Goal: Task Accomplishment & Management: Manage account settings

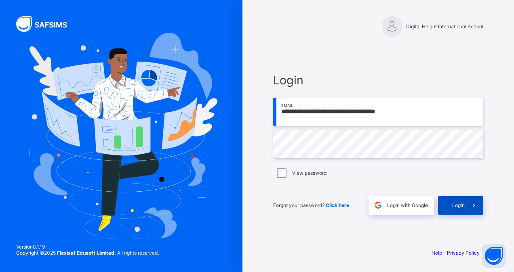
click at [456, 203] on span "Login" at bounding box center [458, 206] width 13 height 6
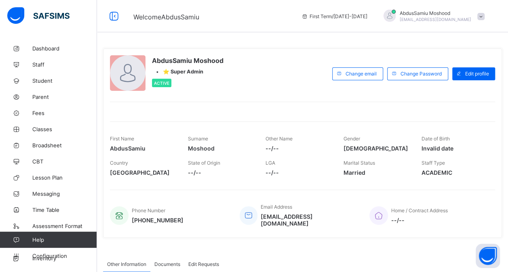
scroll to position [15, 0]
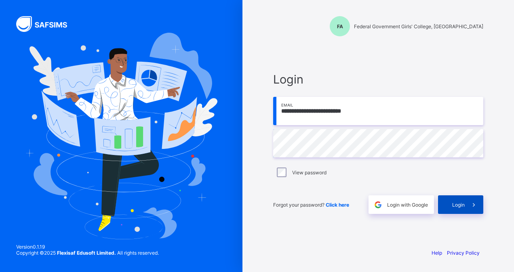
click at [457, 199] on div "Login" at bounding box center [460, 205] width 45 height 19
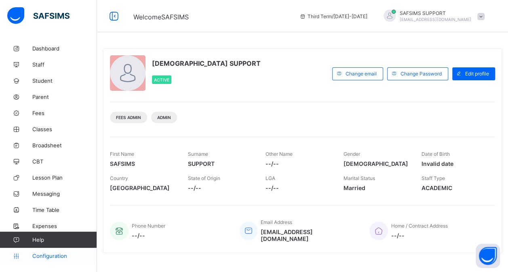
click at [51, 255] on span "Configuration" at bounding box center [64, 256] width 64 height 6
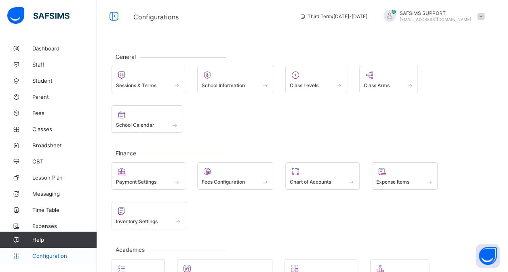
click at [62, 258] on span "Configuration" at bounding box center [64, 256] width 64 height 6
click at [57, 258] on span "Configuration" at bounding box center [64, 256] width 64 height 6
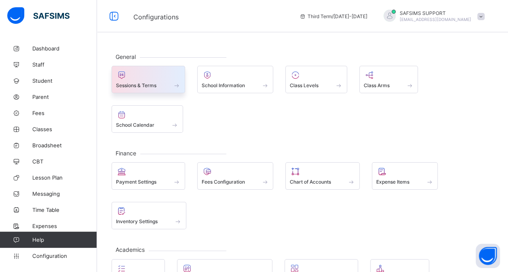
click at [152, 87] on span "Sessions & Terms" at bounding box center [136, 85] width 40 height 6
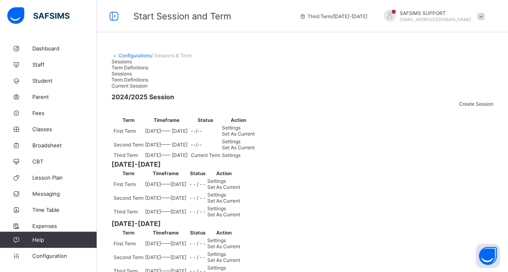
click at [475, 107] on span "Create Session" at bounding box center [476, 104] width 34 height 6
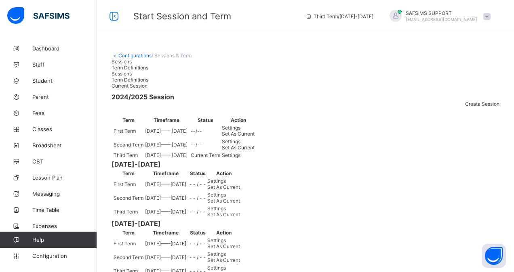
type input "**********"
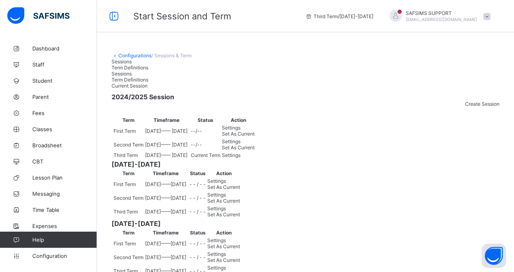
type input "**"
type input "*"
type input "****"
type input "**********"
type input "**"
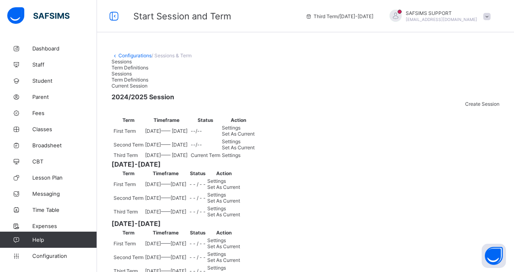
type input "**"
type input "****"
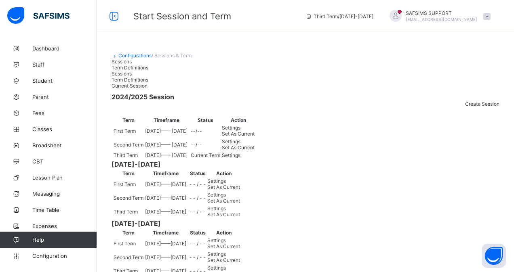
type input "**********"
type input "**"
type input "**********"
type input "*"
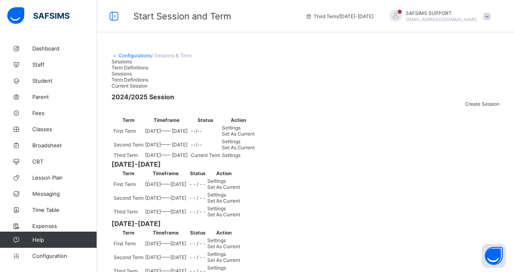
type input "*"
type input "****"
type input "**********"
type input "*"
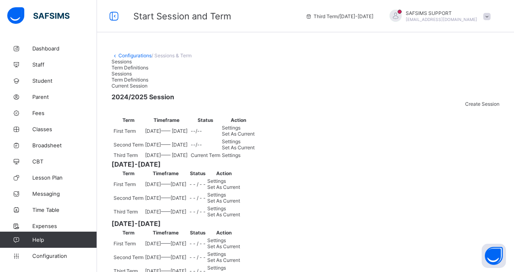
type input "****"
type input "**********"
type input "*"
type input "****"
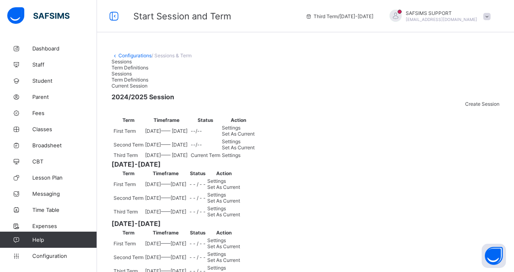
type input "**********"
type input "**"
type input "*"
type input "****"
type input "**********"
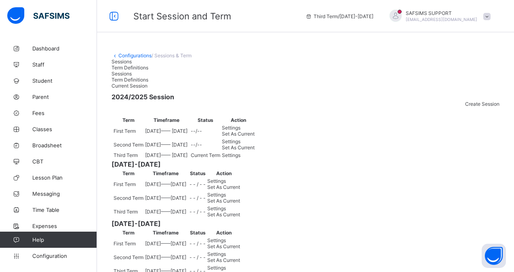
type input "**"
type input "*"
type input "****"
type input "**********"
type input "**"
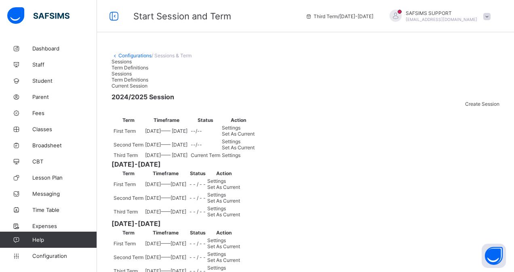
type input "*"
type input "****"
type input "**********"
type input "**"
type input "*"
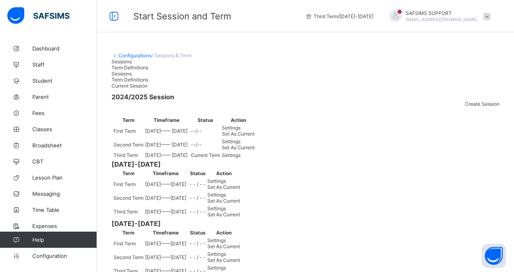
type input "****"
type input "**********"
type input "**"
type input "*"
type input "****"
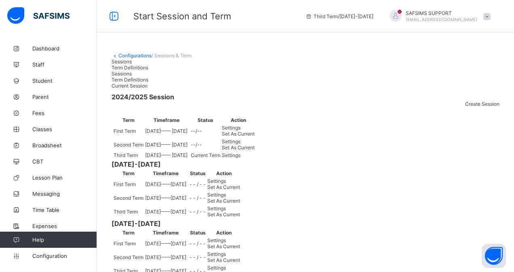
type input "**********"
type input "**"
type input "*"
type input "****"
type input "**********"
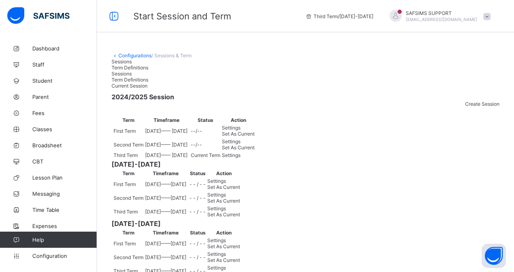
type input "**"
type input "*"
type input "****"
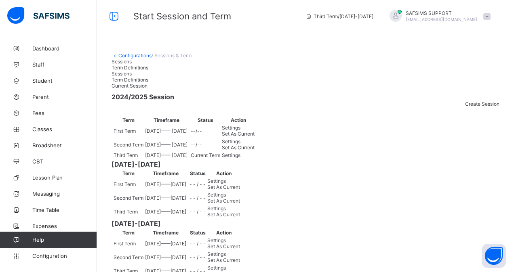
type input "**********"
type input "**"
type input "**********"
type input "**"
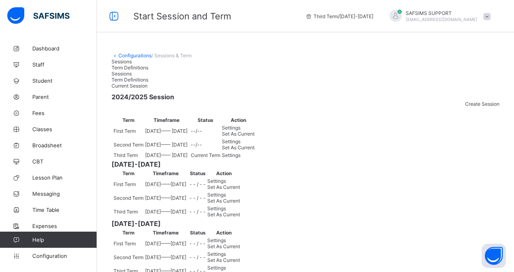
type input "**********"
type input "**"
type input "**********"
type input "**"
type input "**********"
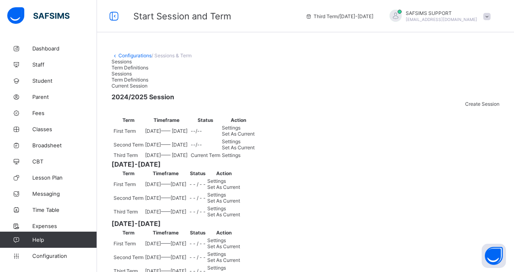
type input "**"
type input "**********"
type input "**"
type input "**********"
type input "*"
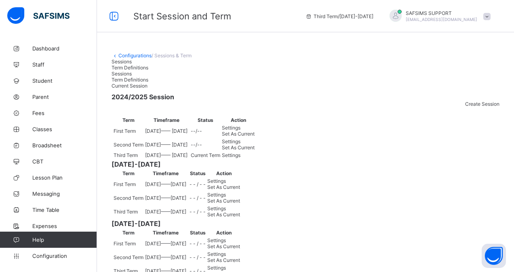
type input "*"
type input "**********"
type input "*"
type input "**********"
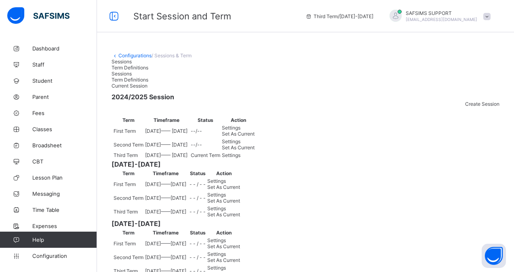
type input "*"
type input "**********"
type input "**"
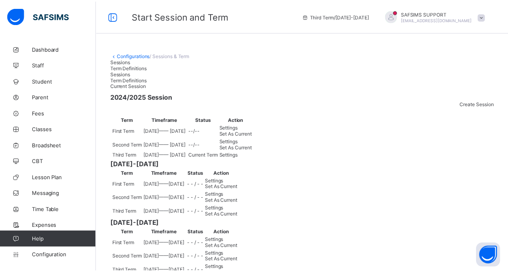
scroll to position [70, 0]
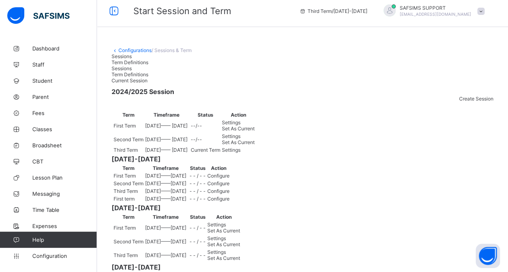
scroll to position [4, 0]
click at [148, 66] on span "Term Definitions" at bounding box center [130, 63] width 37 height 6
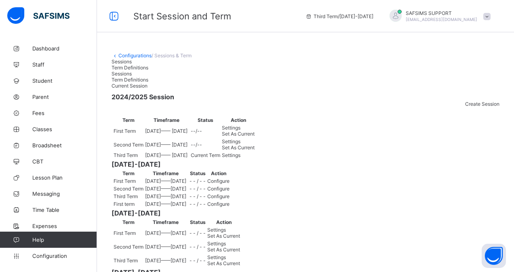
click at [125, 65] on div "Sessions" at bounding box center [306, 62] width 388 height 6
click at [171, 71] on div "Term Definitions" at bounding box center [303, 68] width 382 height 6
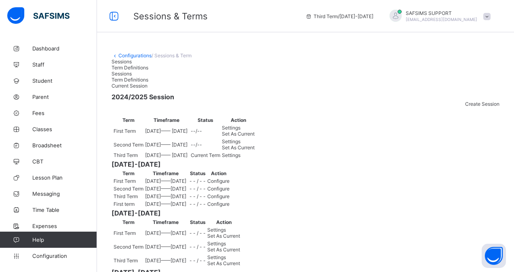
click at [123, 65] on span "Sessions" at bounding box center [122, 62] width 20 height 6
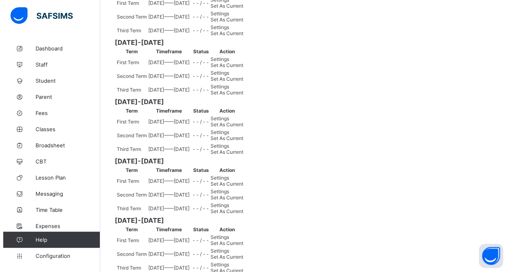
scroll to position [234, 0]
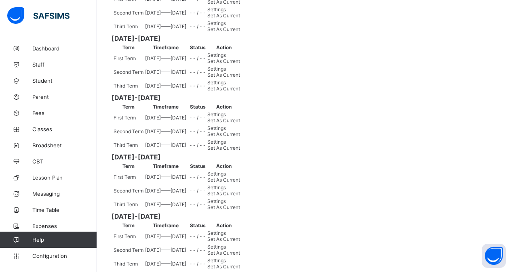
scroll to position [92, 0]
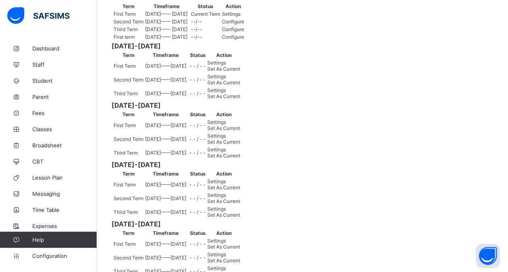
scroll to position [0, 0]
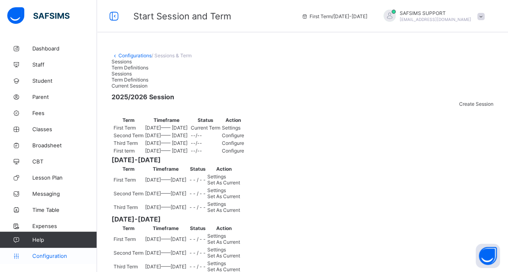
click at [43, 261] on link "Configuration" at bounding box center [48, 256] width 97 height 16
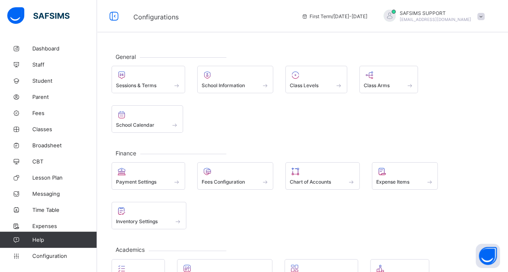
scroll to position [117, 0]
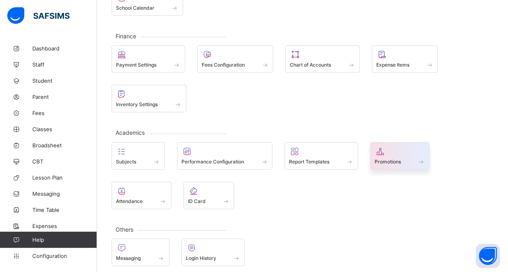
click at [407, 156] on span at bounding box center [400, 157] width 51 height 2
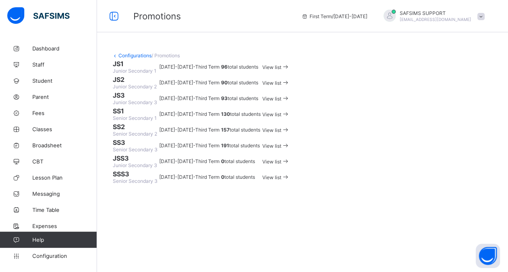
scroll to position [32, 0]
click at [281, 70] on span "View list" at bounding box center [271, 67] width 19 height 6
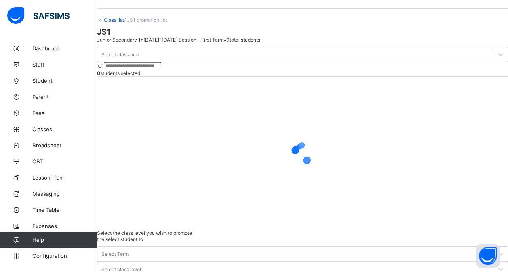
scroll to position [32, 0]
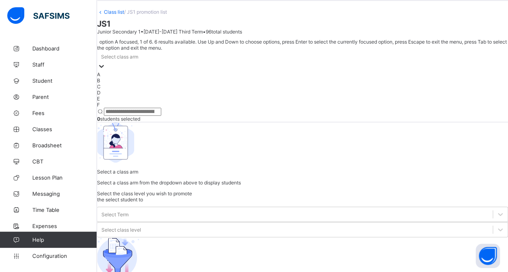
click at [156, 62] on div "Select class arm" at bounding box center [302, 56] width 411 height 11
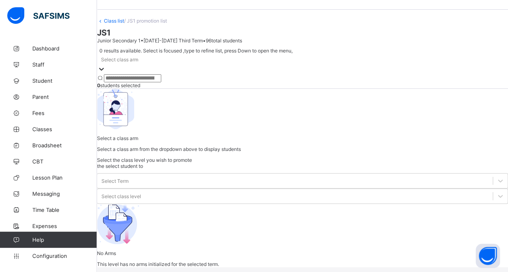
click at [156, 65] on div "Select class arm" at bounding box center [302, 59] width 411 height 11
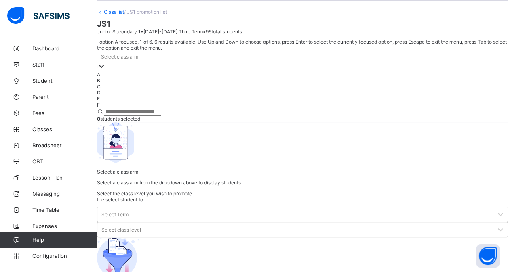
click at [156, 62] on div "Select class arm" at bounding box center [302, 56] width 411 height 11
click at [150, 78] on div "A" at bounding box center [302, 75] width 411 height 6
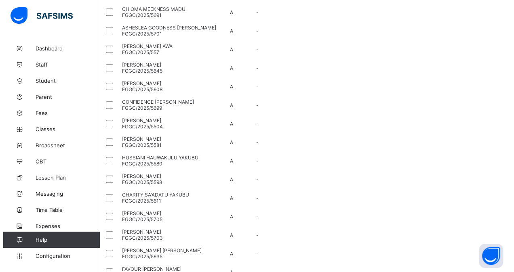
scroll to position [230, 0]
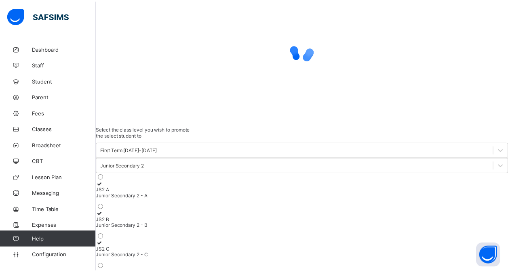
scroll to position [230, 0]
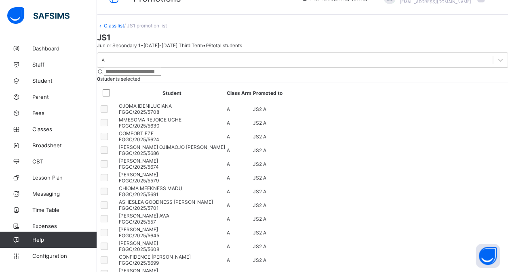
scroll to position [17, 0]
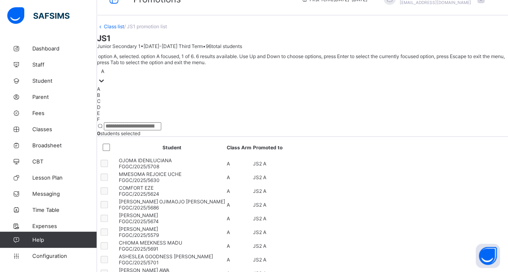
click at [106, 86] on div at bounding box center [101, 81] width 8 height 9
click at [154, 98] on div "B" at bounding box center [302, 95] width 411 height 6
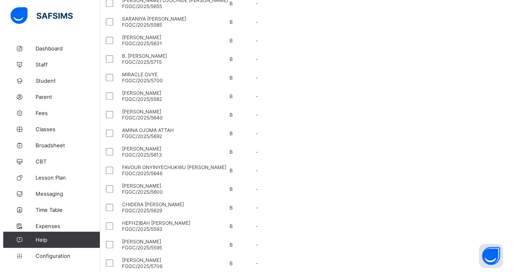
scroll to position [202, 0]
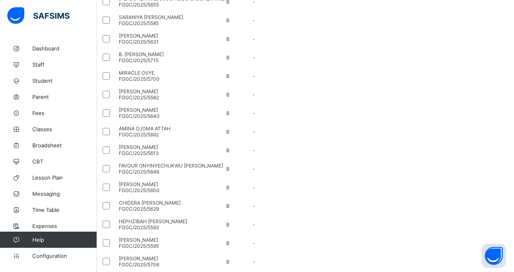
scroll to position [29, 0]
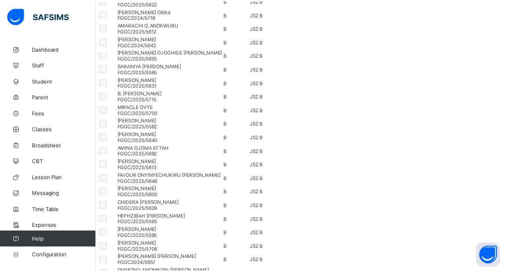
scroll to position [202, 0]
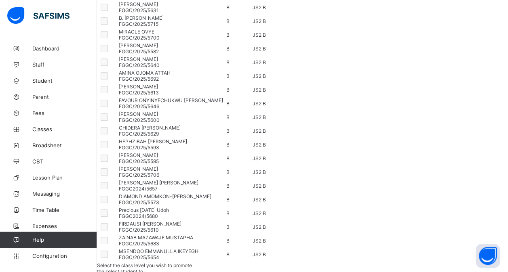
scroll to position [0, 0]
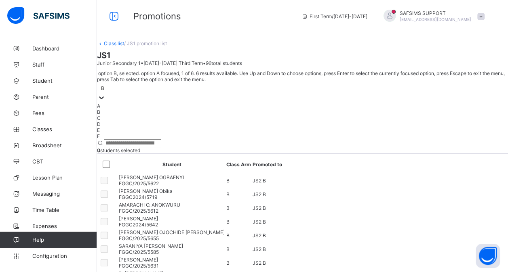
click at [104, 87] on div "B" at bounding box center [102, 88] width 3 height 6
click at [152, 121] on div "C" at bounding box center [302, 118] width 411 height 6
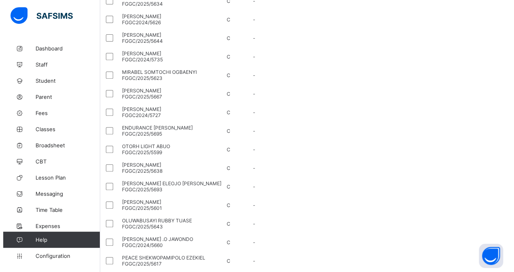
scroll to position [162, 0]
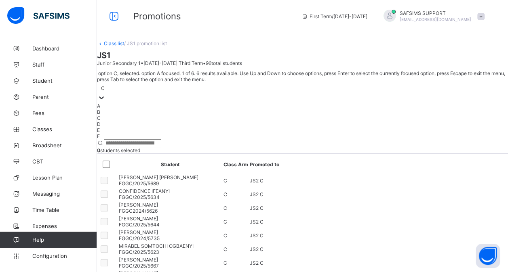
click at [105, 86] on div "C" at bounding box center [103, 88] width 4 height 6
click at [143, 127] on div "D" at bounding box center [302, 124] width 411 height 6
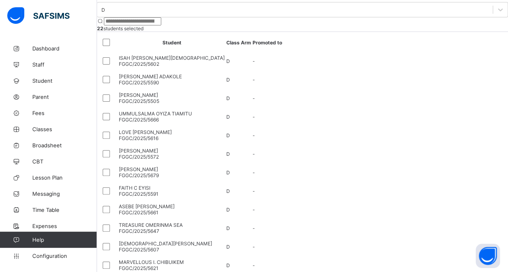
scroll to position [69, 0]
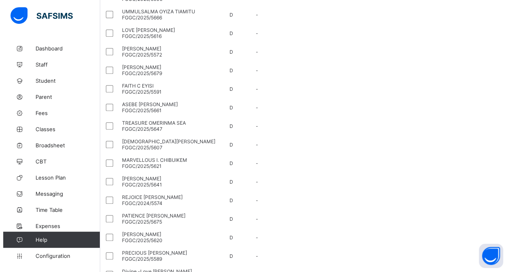
scroll to position [171, 0]
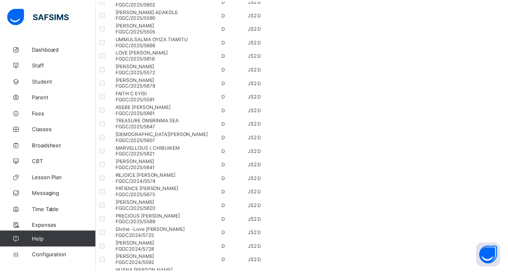
scroll to position [171, 0]
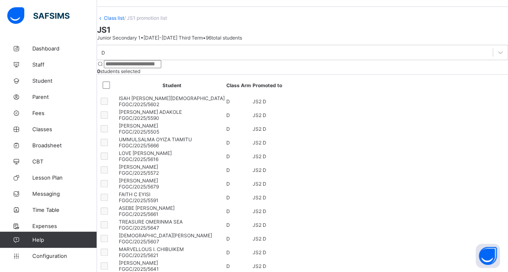
scroll to position [25, 0]
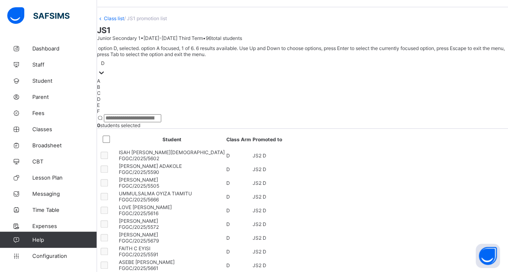
click at [106, 78] on div at bounding box center [101, 73] width 8 height 9
click at [158, 108] on div "E" at bounding box center [302, 105] width 411 height 6
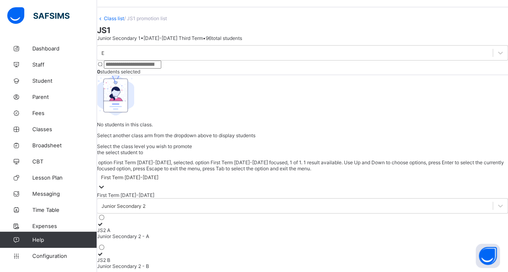
click at [158, 175] on div "First Term [DATE]-[DATE]" at bounding box center [129, 178] width 57 height 6
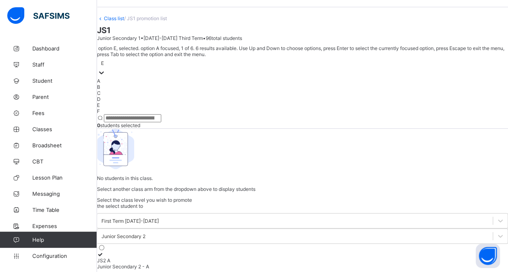
click at [106, 78] on div at bounding box center [101, 73] width 8 height 9
click at [149, 114] on div "F" at bounding box center [302, 111] width 411 height 6
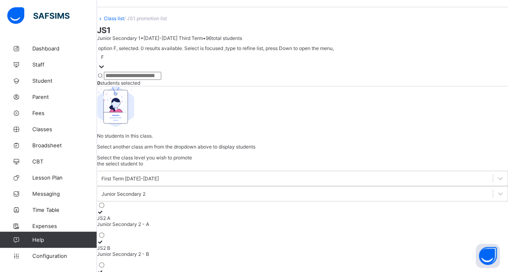
scroll to position [51, 0]
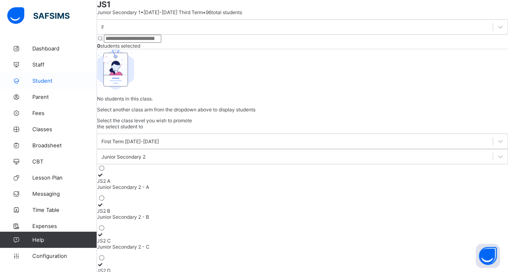
click at [49, 81] on span "Student" at bounding box center [64, 81] width 65 height 6
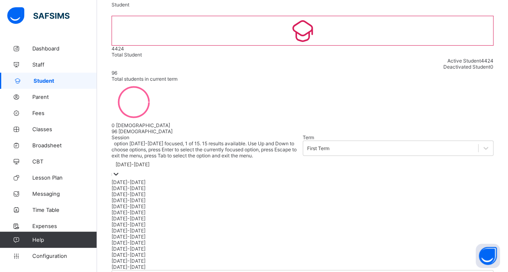
click at [120, 170] on div at bounding box center [116, 174] width 8 height 9
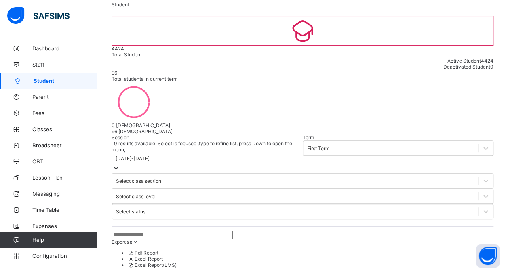
click at [120, 164] on div at bounding box center [116, 168] width 8 height 9
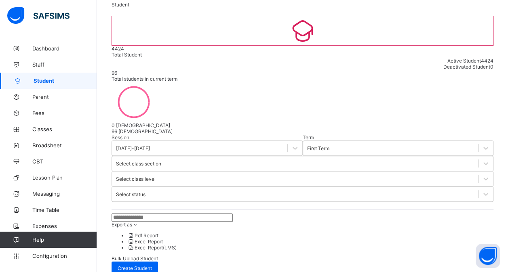
click at [295, 214] on div "Export as Pdf Report Excel Report Excel Report (LMS) Bulk Upload Student Create…" at bounding box center [303, 244] width 382 height 61
click at [158, 262] on div "Create Student" at bounding box center [135, 268] width 46 height 13
select select "**"
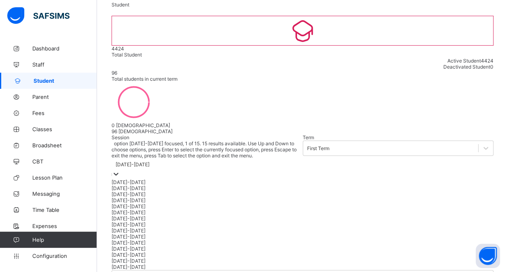
click at [150, 162] on div "[DATE]-[DATE]" at bounding box center [133, 165] width 34 height 6
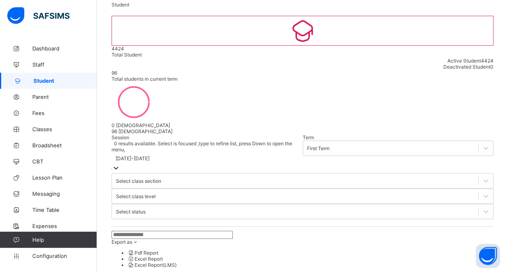
click at [150, 156] on div "[DATE]-[DATE]" at bounding box center [133, 159] width 34 height 6
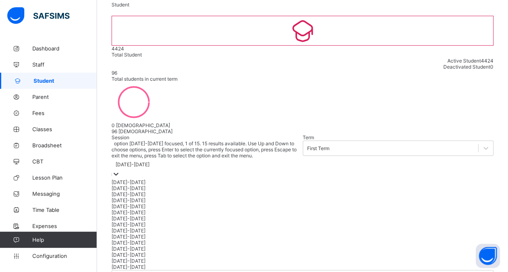
click at [150, 162] on div "[DATE]-[DATE]" at bounding box center [133, 165] width 34 height 6
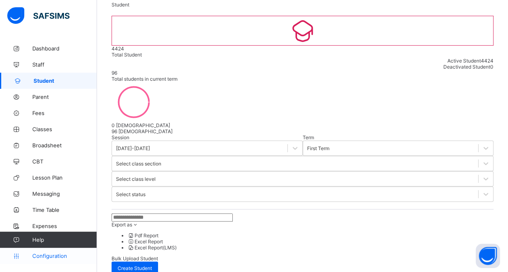
click at [55, 257] on span "Configuration" at bounding box center [64, 256] width 64 height 6
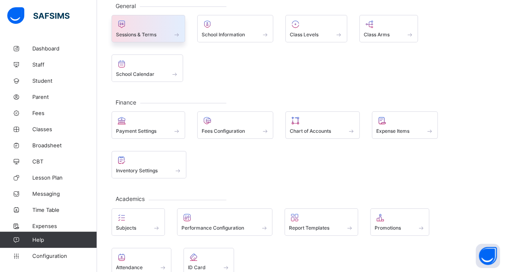
click at [142, 34] on span "Sessions & Terms" at bounding box center [136, 35] width 40 height 6
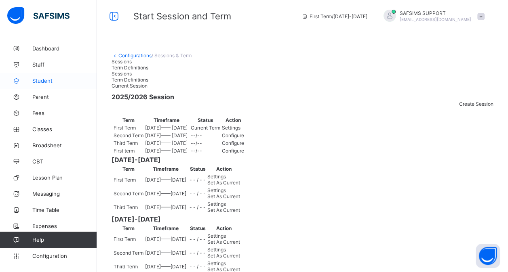
click at [48, 82] on span "Student" at bounding box center [64, 81] width 65 height 6
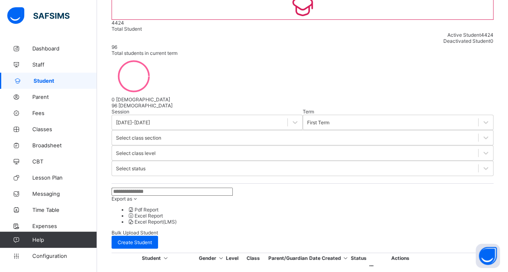
scroll to position [78, 0]
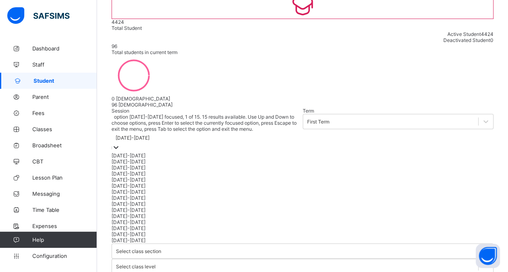
click at [150, 135] on div "[DATE]-[DATE]" at bounding box center [133, 138] width 34 height 6
click at [145, 159] on div "[DATE]-[DATE]" at bounding box center [207, 162] width 191 height 6
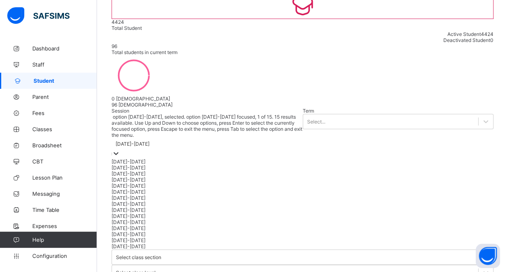
click at [150, 141] on div "[DATE]-[DATE]" at bounding box center [133, 144] width 34 height 6
click at [146, 159] on div "[DATE]-[DATE]" at bounding box center [207, 162] width 191 height 6
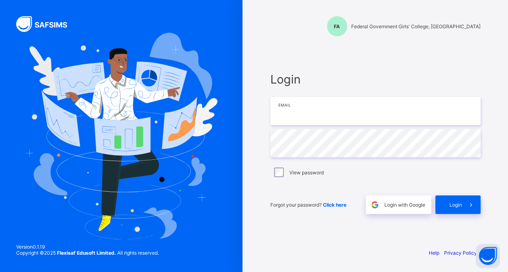
type input "**********"
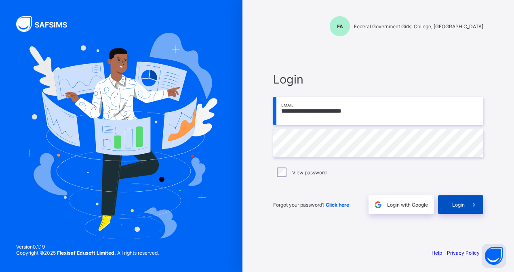
click at [458, 203] on span "Login" at bounding box center [458, 205] width 13 height 6
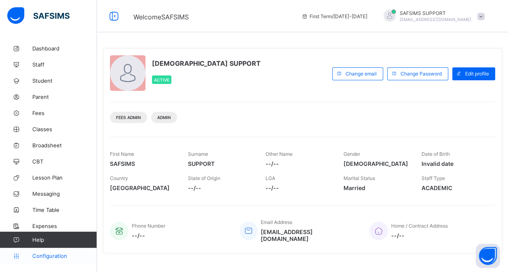
click at [57, 260] on link "Configuration" at bounding box center [48, 256] width 97 height 16
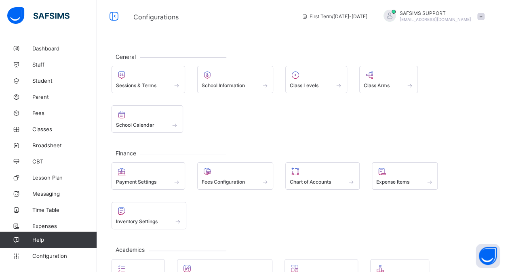
scroll to position [119, 0]
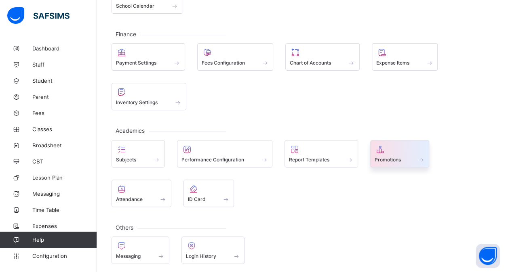
click at [404, 154] on span at bounding box center [400, 155] width 51 height 2
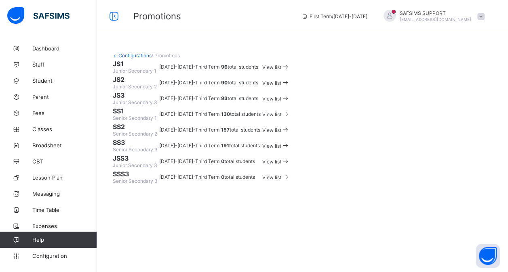
scroll to position [9, 0]
click at [290, 71] on div "View list" at bounding box center [275, 67] width 27 height 8
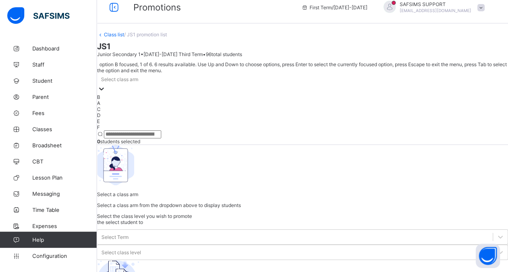
click at [156, 85] on div "Select class arm" at bounding box center [302, 79] width 411 height 11
click at [135, 106] on div "A" at bounding box center [302, 103] width 411 height 6
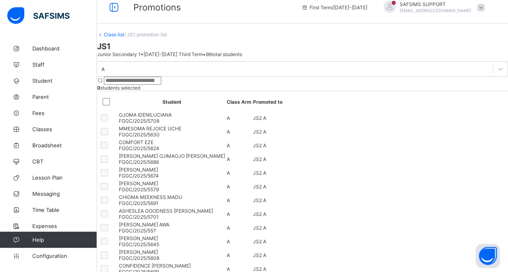
click at [124, 38] on link "Class list" at bounding box center [114, 35] width 20 height 6
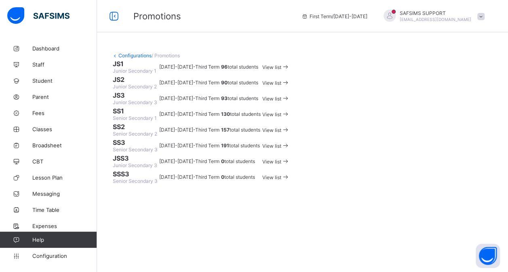
click at [281, 86] on span "View list" at bounding box center [271, 83] width 19 height 6
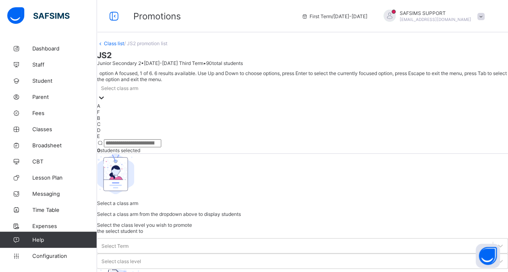
click at [138, 87] on div "Select class arm" at bounding box center [119, 88] width 37 height 6
click at [145, 103] on div "A" at bounding box center [302, 106] width 411 height 6
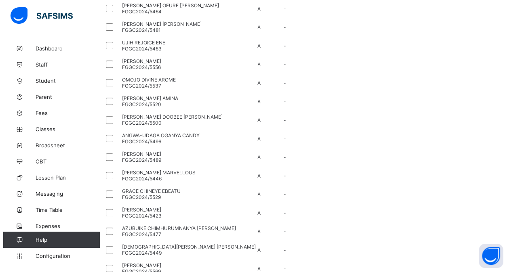
scroll to position [142, 0]
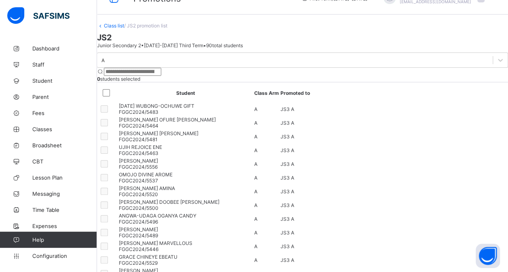
scroll to position [0, 0]
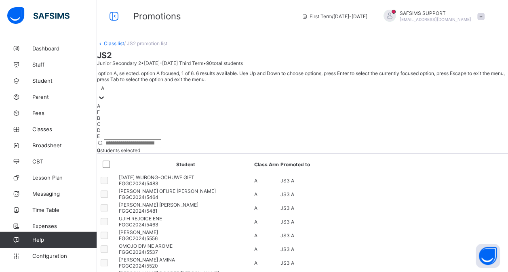
click at [106, 94] on icon at bounding box center [101, 98] width 8 height 8
click at [156, 121] on div "B" at bounding box center [302, 118] width 411 height 6
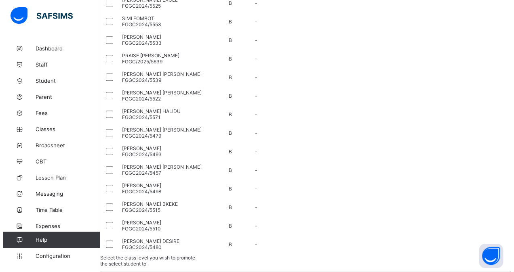
scroll to position [238, 0]
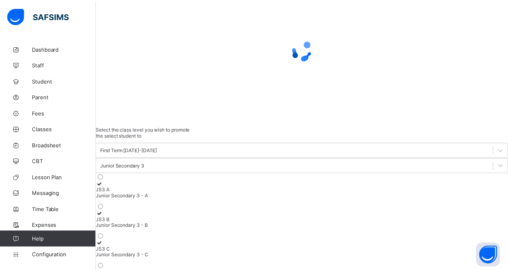
scroll to position [238, 0]
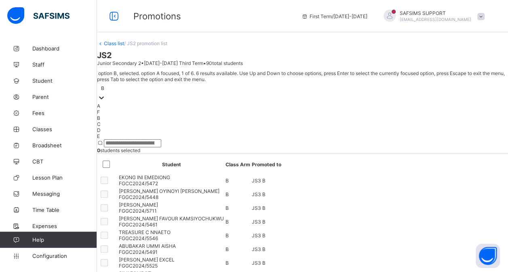
click at [106, 94] on div at bounding box center [101, 98] width 8 height 9
click at [157, 127] on div "C" at bounding box center [302, 124] width 411 height 6
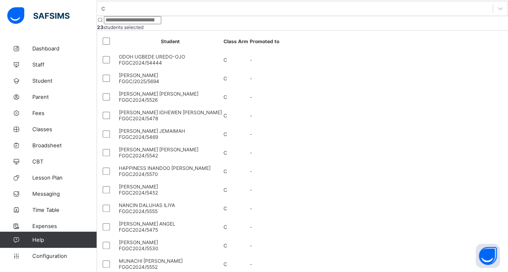
scroll to position [71, 0]
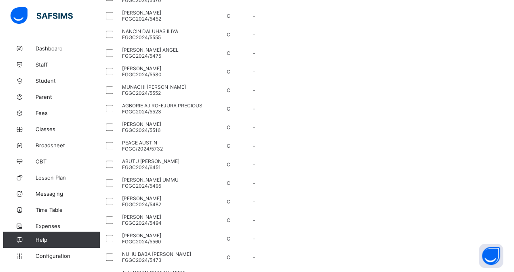
scroll to position [244, 0]
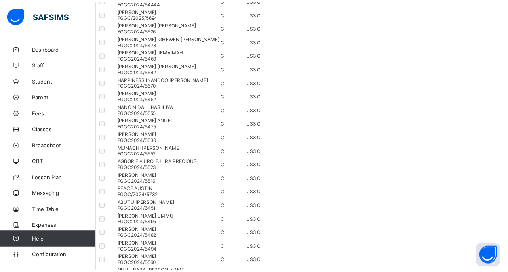
scroll to position [244, 0]
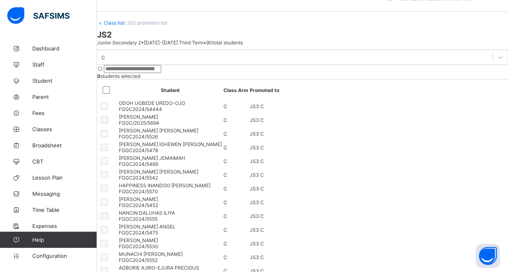
scroll to position [0, 0]
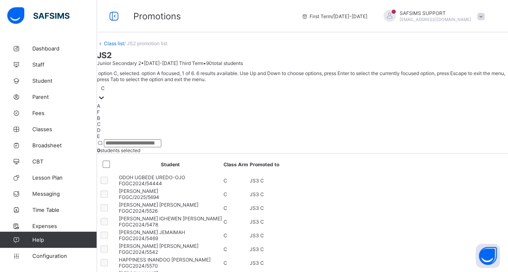
click at [106, 94] on div at bounding box center [101, 98] width 8 height 9
click at [152, 133] on div "D" at bounding box center [302, 130] width 411 height 6
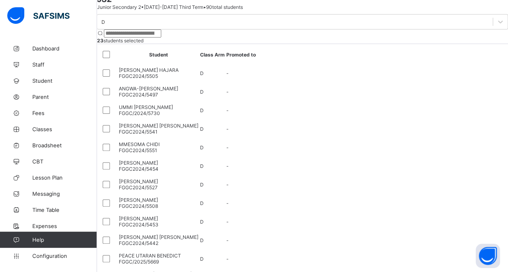
scroll to position [57, 0]
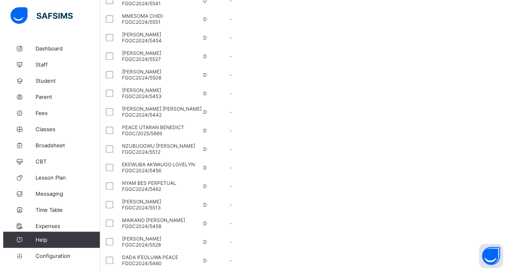
scroll to position [188, 0]
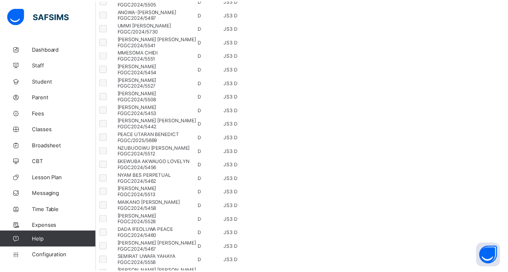
scroll to position [188, 0]
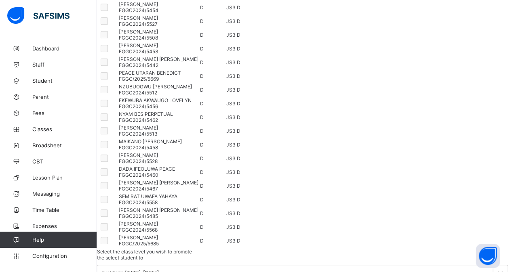
scroll to position [0, 0]
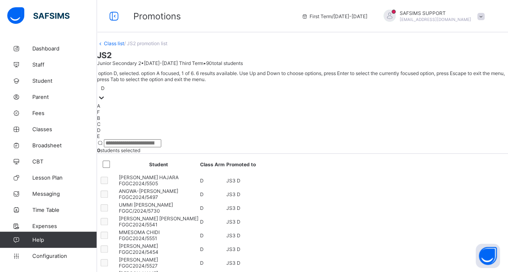
click at [168, 87] on div "D" at bounding box center [302, 87] width 411 height 11
click at [162, 139] on div "E" at bounding box center [302, 136] width 411 height 6
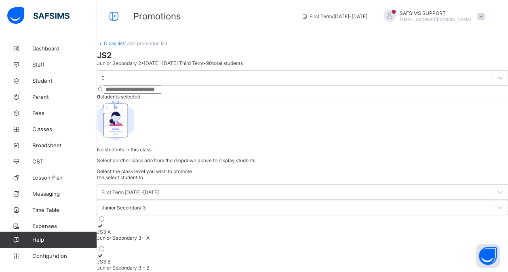
click at [124, 46] on link "Class list" at bounding box center [114, 43] width 20 height 6
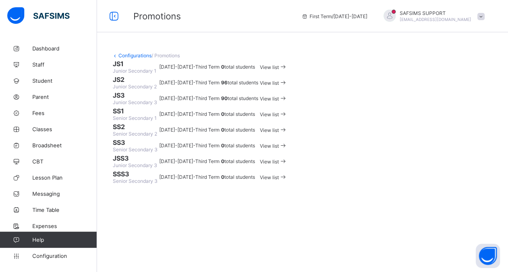
scroll to position [56, 0]
click at [281, 102] on span "View list" at bounding box center [271, 99] width 19 height 6
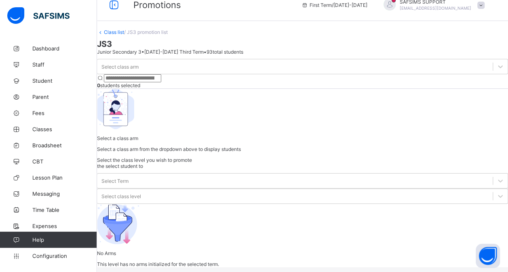
scroll to position [39, 0]
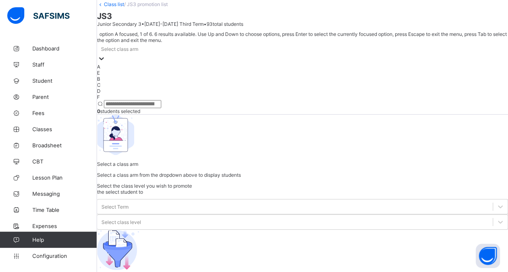
click at [167, 55] on div "Select class arm" at bounding box center [302, 48] width 411 height 11
click at [149, 70] on div "A" at bounding box center [302, 67] width 411 height 6
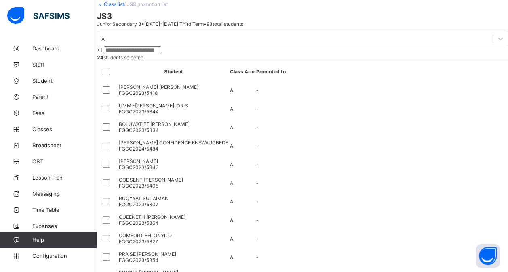
drag, startPoint x: 394, startPoint y: 95, endPoint x: 390, endPoint y: 119, distance: 24.7
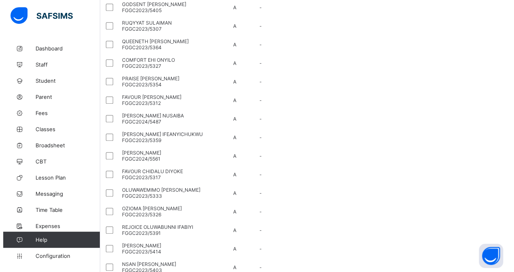
scroll to position [216, 0]
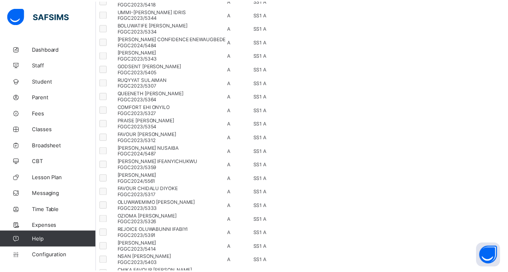
scroll to position [216, 0]
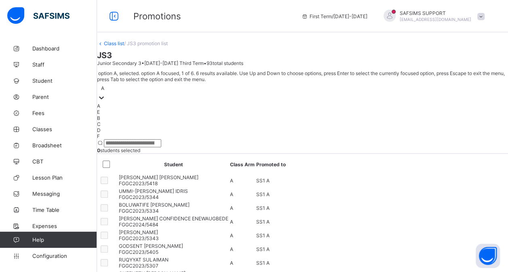
click at [106, 94] on div at bounding box center [101, 98] width 8 height 9
click at [149, 121] on div "B" at bounding box center [302, 118] width 411 height 6
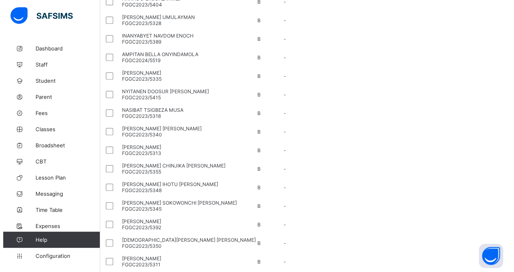
scroll to position [194, 0]
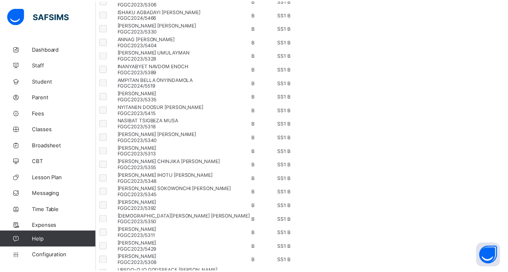
scroll to position [194, 0]
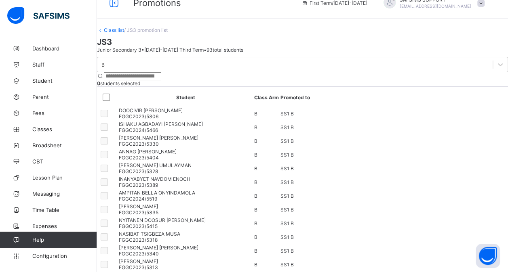
scroll to position [0, 0]
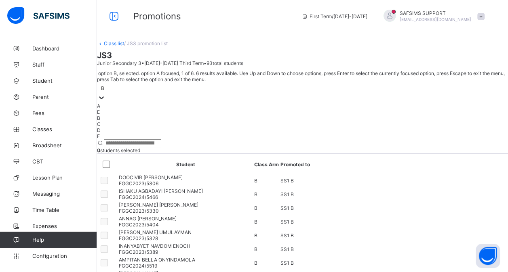
click at [166, 82] on div "B" at bounding box center [302, 87] width 411 height 11
click at [152, 127] on div "C" at bounding box center [302, 124] width 411 height 6
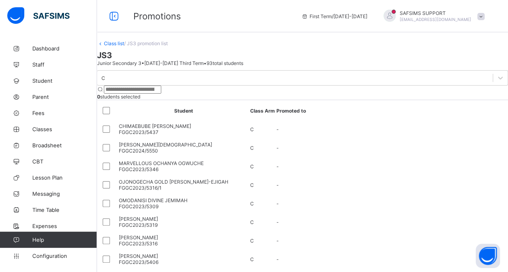
click at [117, 115] on div at bounding box center [108, 110] width 18 height 17
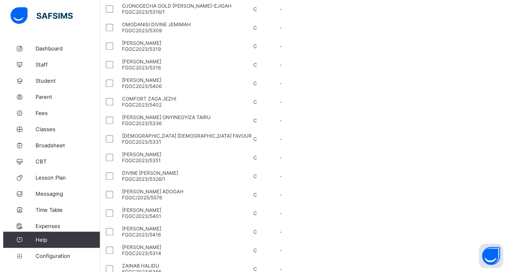
scroll to position [177, 0]
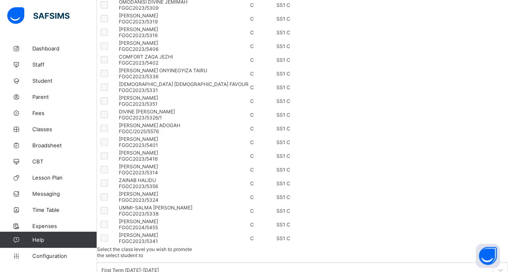
scroll to position [0, 0]
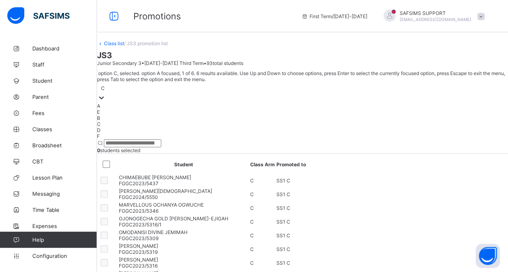
click at [105, 85] on div "C" at bounding box center [103, 88] width 4 height 6
click at [148, 133] on div "D" at bounding box center [302, 130] width 411 height 6
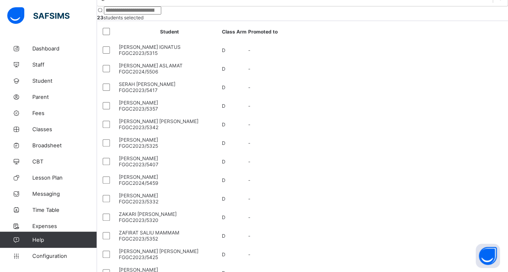
scroll to position [80, 0]
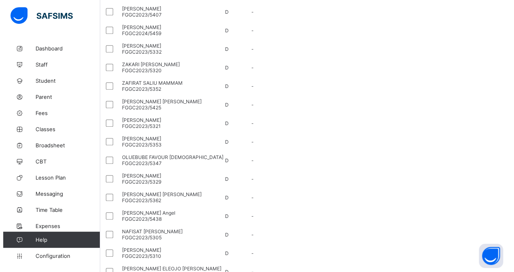
scroll to position [230, 0]
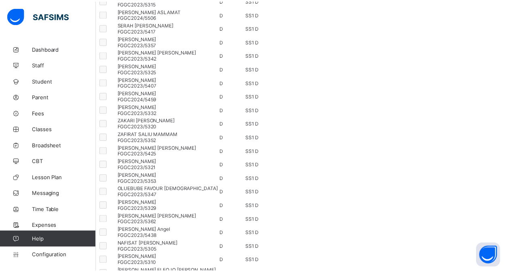
scroll to position [230, 0]
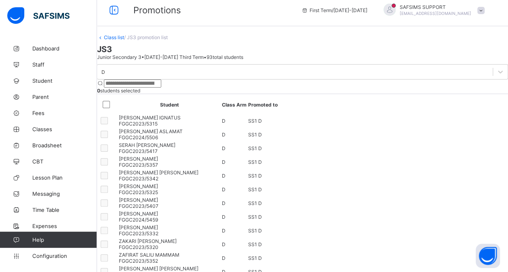
scroll to position [0, 0]
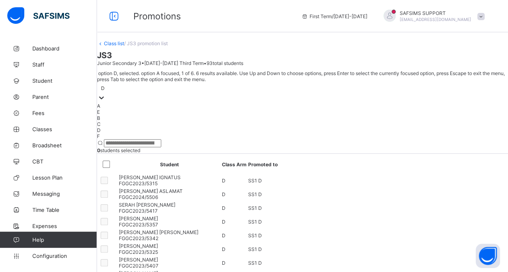
click at [161, 87] on div "D" at bounding box center [302, 87] width 411 height 11
click at [167, 115] on div "E" at bounding box center [302, 112] width 411 height 6
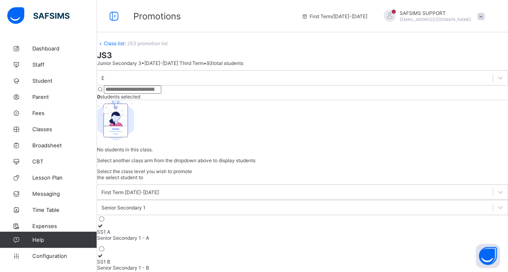
click at [124, 46] on link "Class list" at bounding box center [114, 43] width 20 height 6
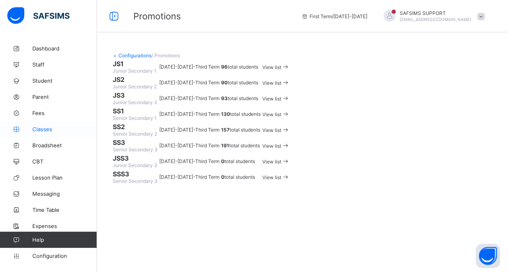
click at [51, 129] on span "Classes" at bounding box center [64, 129] width 65 height 6
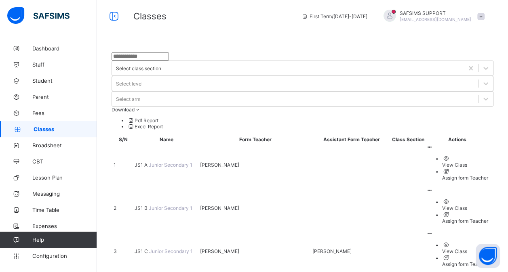
click at [144, 162] on span "JS1 A" at bounding box center [142, 165] width 14 height 6
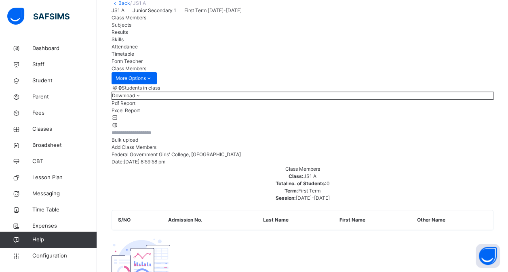
scroll to position [51, 0]
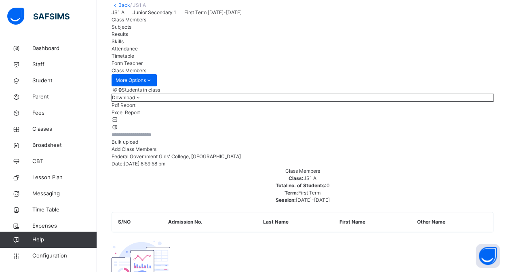
click at [437, 153] on div "Add Class Members" at bounding box center [303, 149] width 382 height 7
click at [44, 79] on span "Student" at bounding box center [64, 81] width 65 height 8
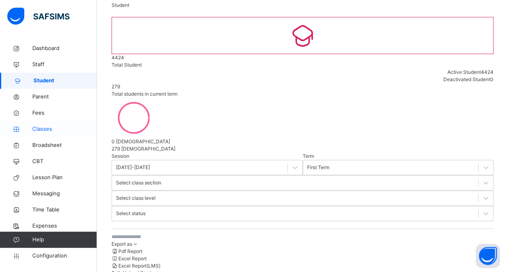
click at [47, 129] on span "Classes" at bounding box center [64, 129] width 65 height 8
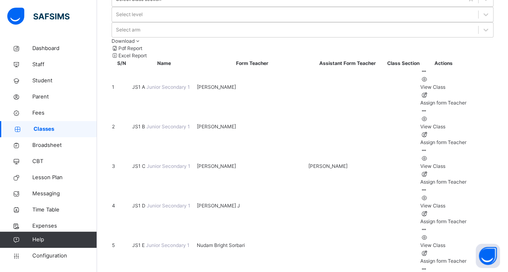
scroll to position [70, 0]
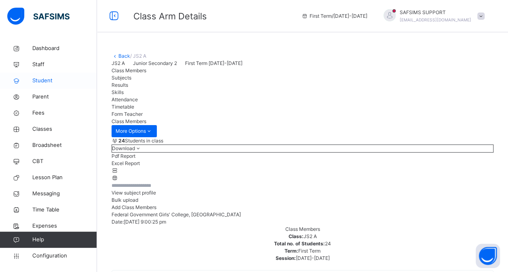
click at [46, 82] on span "Student" at bounding box center [64, 81] width 65 height 8
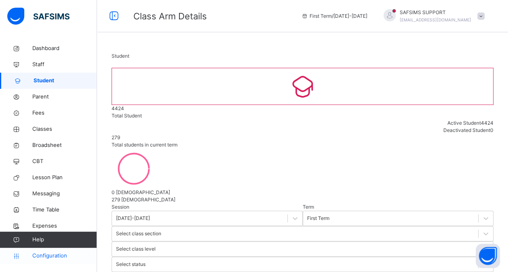
click at [55, 262] on link "Configuration" at bounding box center [48, 256] width 97 height 16
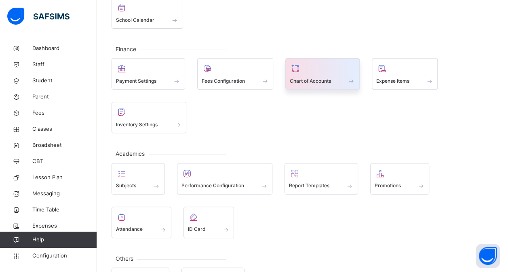
scroll to position [113, 0]
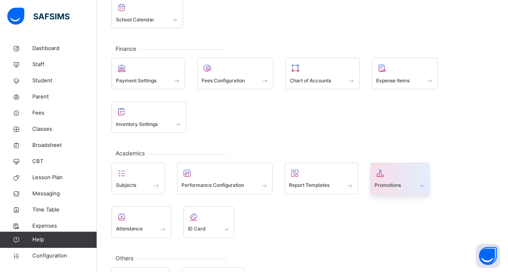
click at [399, 173] on div at bounding box center [400, 173] width 51 height 12
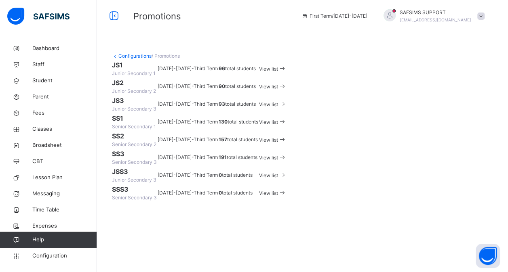
scroll to position [61, 0]
click at [278, 108] on span "View list" at bounding box center [268, 104] width 19 height 6
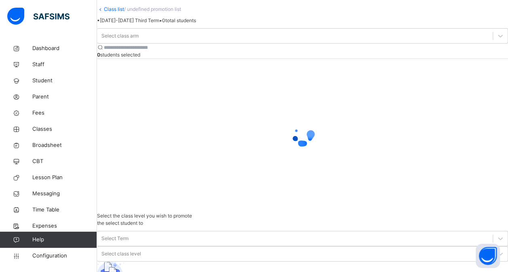
scroll to position [61, 0]
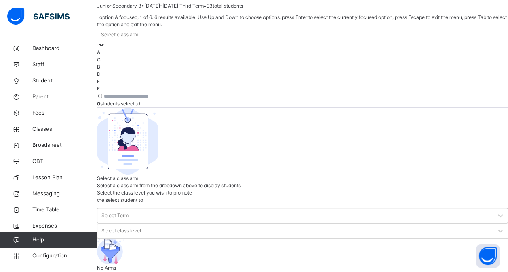
click at [138, 38] on div "Select class arm" at bounding box center [119, 34] width 37 height 7
click at [142, 56] on div "A" at bounding box center [302, 52] width 411 height 7
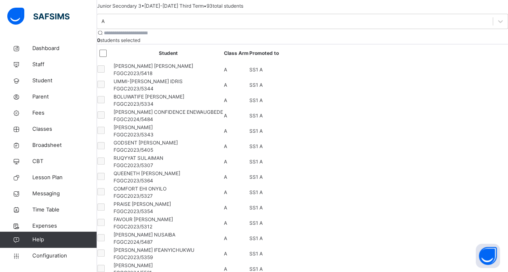
drag, startPoint x: 390, startPoint y: 82, endPoint x: 383, endPoint y: 103, distance: 23.0
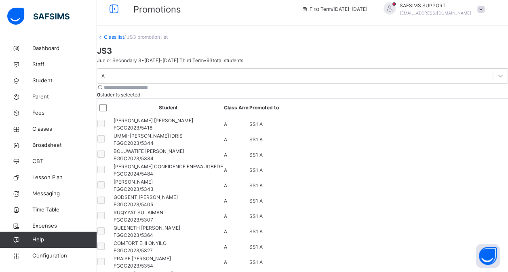
scroll to position [0, 0]
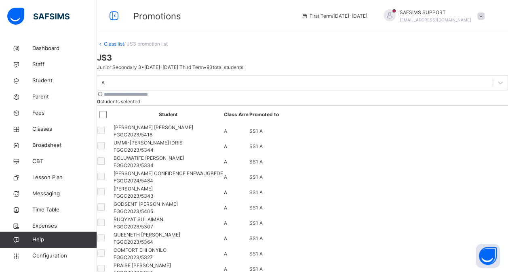
click at [124, 47] on link "Class list" at bounding box center [114, 44] width 20 height 6
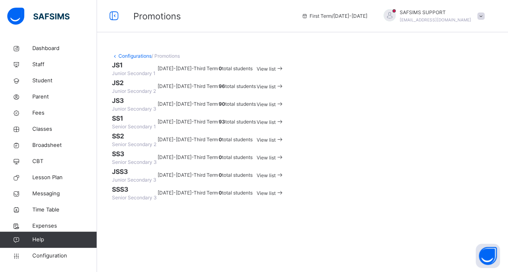
scroll to position [154, 0]
click at [278, 119] on span "View list" at bounding box center [268, 122] width 19 height 6
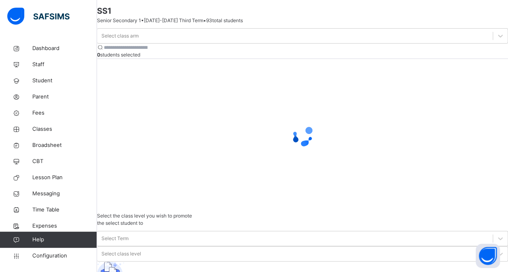
scroll to position [71, 0]
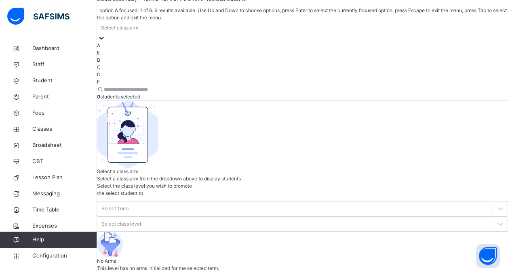
click at [158, 34] on div "Select class arm" at bounding box center [302, 27] width 411 height 13
click at [138, 49] on div "A" at bounding box center [302, 45] width 411 height 7
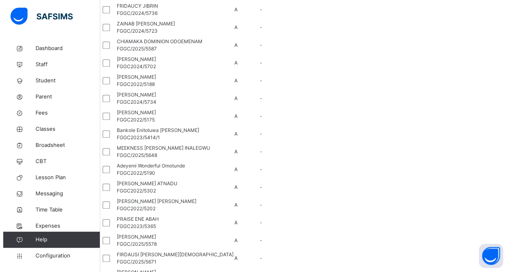
scroll to position [219, 0]
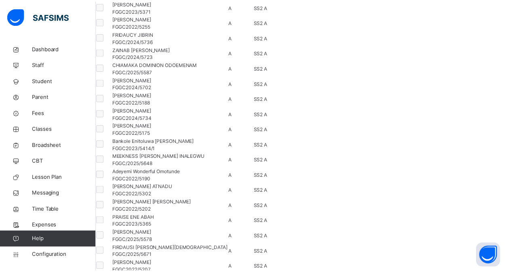
scroll to position [219, 0]
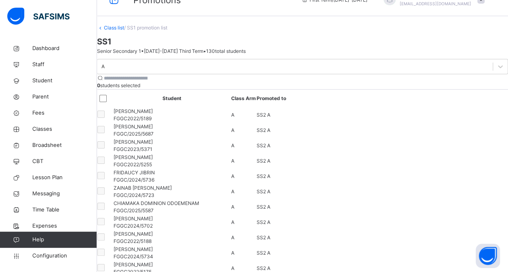
scroll to position [15, 0]
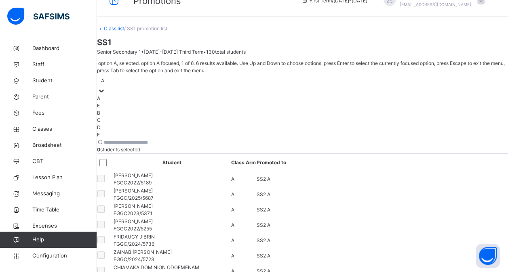
click at [104, 82] on div "A" at bounding box center [102, 80] width 3 height 7
click at [143, 117] on div "B" at bounding box center [302, 113] width 411 height 7
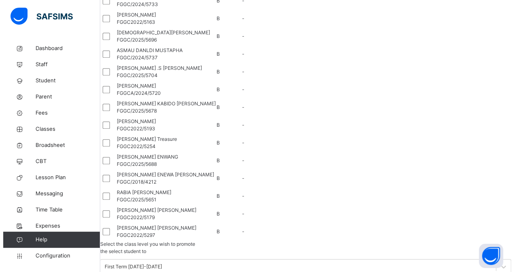
scroll to position [226, 0]
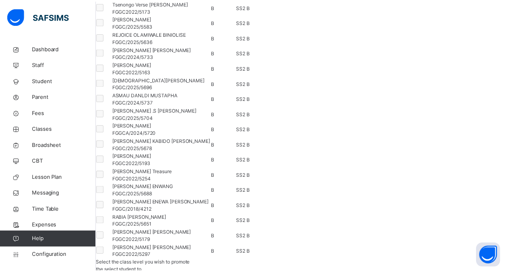
scroll to position [226, 0]
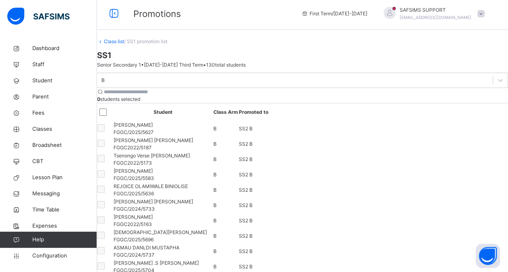
scroll to position [0, 0]
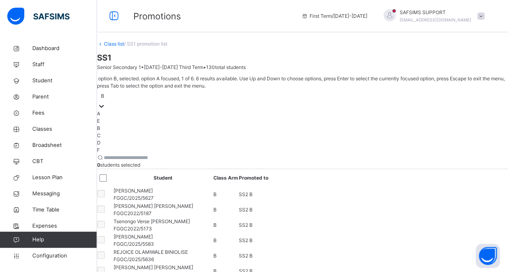
click at [104, 93] on div "B" at bounding box center [102, 96] width 3 height 7
click at [146, 139] on div "C" at bounding box center [302, 135] width 411 height 7
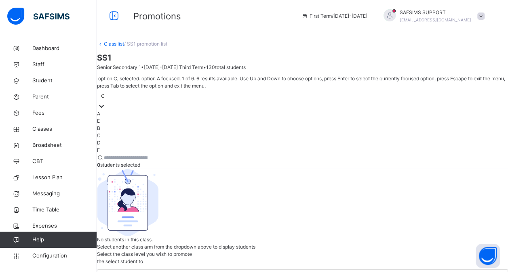
click at [145, 90] on div "C" at bounding box center [302, 96] width 411 height 13
click at [139, 147] on div "D" at bounding box center [302, 142] width 411 height 7
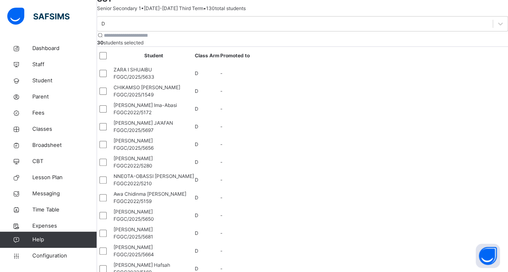
scroll to position [60, 0]
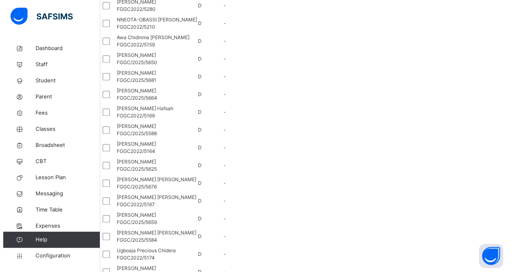
scroll to position [220, 0]
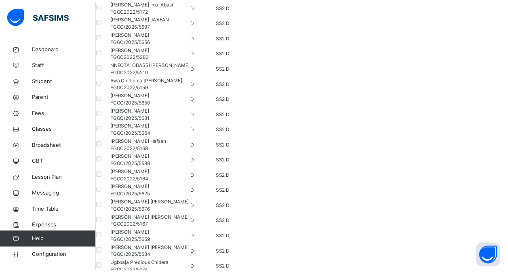
scroll to position [220, 0]
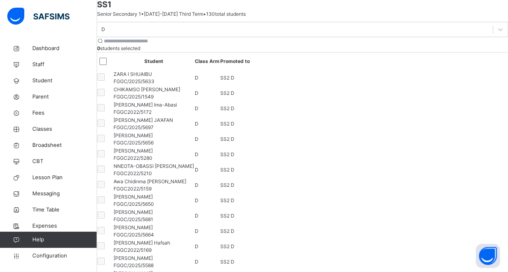
scroll to position [52, 0]
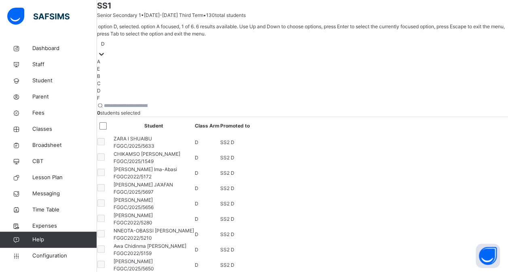
click at [105, 48] on div "D" at bounding box center [103, 43] width 4 height 7
click at [171, 73] on div "E" at bounding box center [302, 68] width 411 height 7
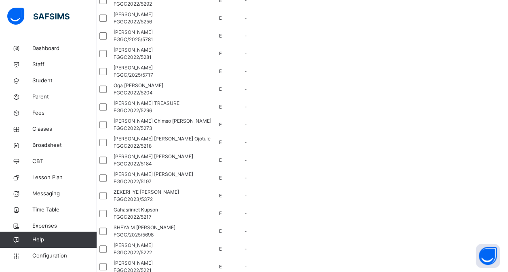
scroll to position [133, 0]
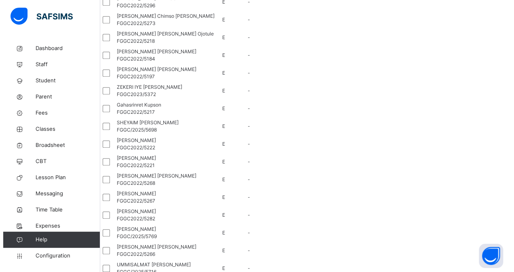
scroll to position [245, 0]
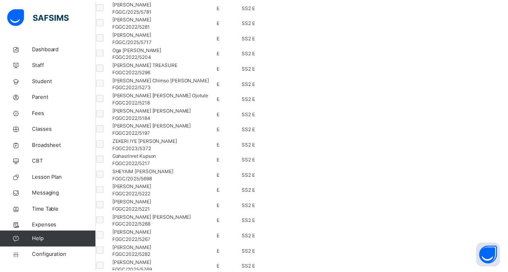
scroll to position [245, 0]
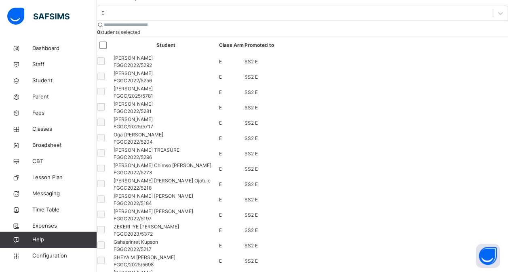
scroll to position [69, 0]
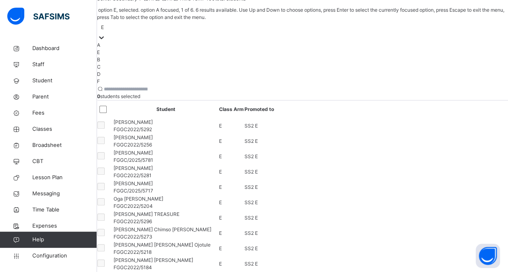
click at [104, 31] on div "E" at bounding box center [102, 27] width 3 height 7
click at [156, 85] on div "F" at bounding box center [302, 81] width 411 height 7
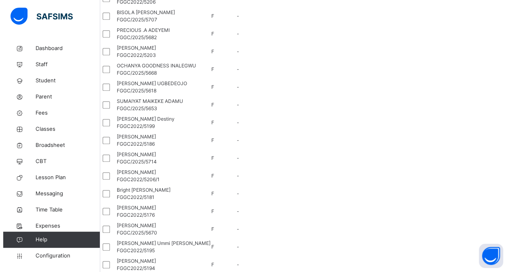
scroll to position [206, 0]
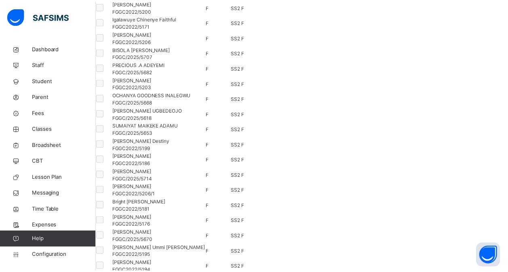
scroll to position [206, 0]
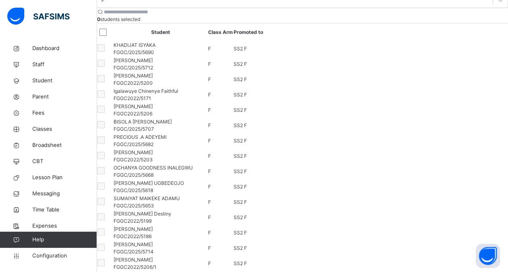
scroll to position [0, 0]
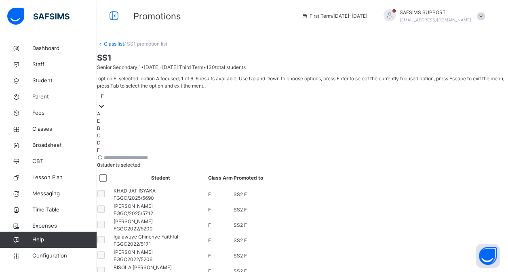
click at [104, 93] on div "F" at bounding box center [102, 96] width 3 height 7
click at [140, 139] on div "C" at bounding box center [302, 135] width 411 height 7
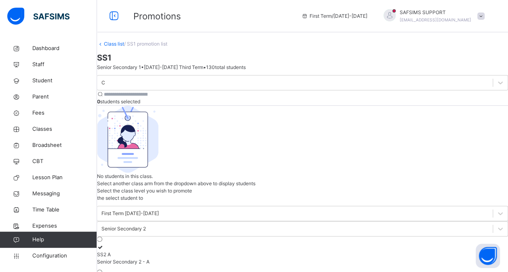
click at [124, 47] on link "Class list" at bounding box center [114, 44] width 20 height 6
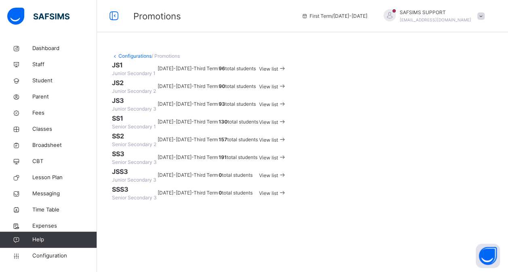
scroll to position [154, 0]
click at [278, 137] on span "View list" at bounding box center [268, 140] width 19 height 6
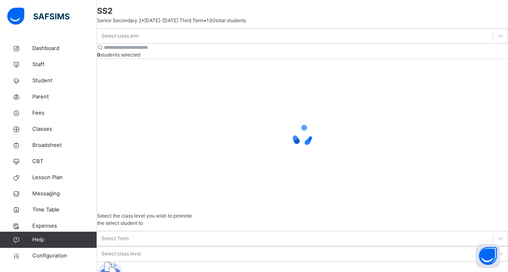
scroll to position [71, 0]
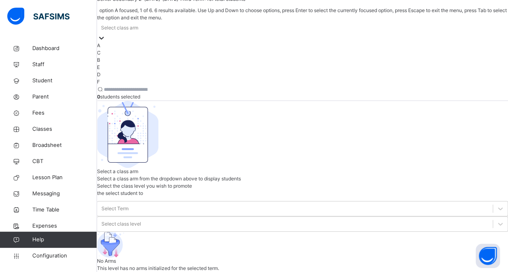
click at [165, 34] on div "Select class arm" at bounding box center [302, 27] width 411 height 13
click at [169, 49] on div "A" at bounding box center [302, 45] width 411 height 7
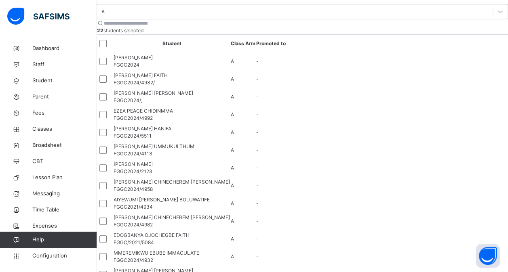
drag, startPoint x: 391, startPoint y: 79, endPoint x: 386, endPoint y: 95, distance: 17.0
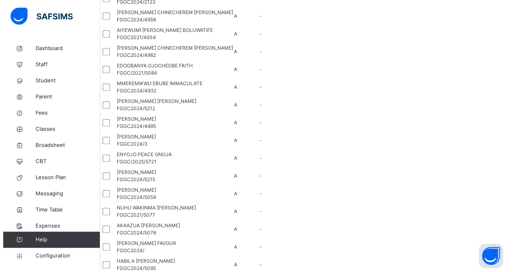
scroll to position [243, 0]
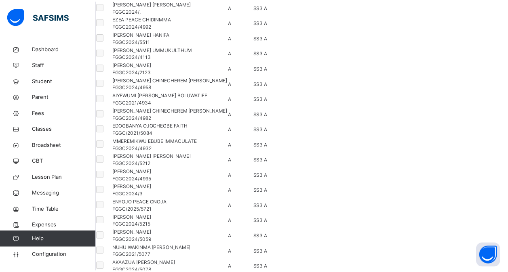
scroll to position [243, 0]
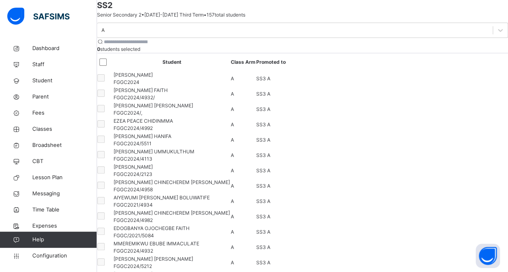
scroll to position [47, 0]
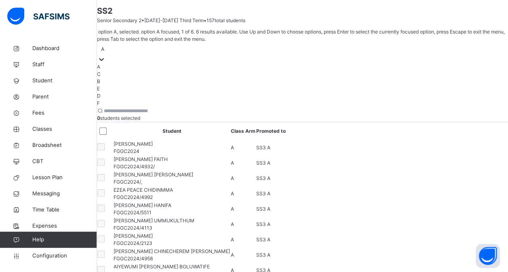
click at [104, 53] on div "A" at bounding box center [102, 49] width 3 height 7
click at [146, 85] on div "B" at bounding box center [302, 81] width 411 height 7
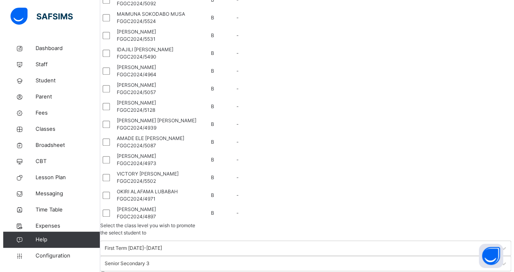
scroll to position [205, 0]
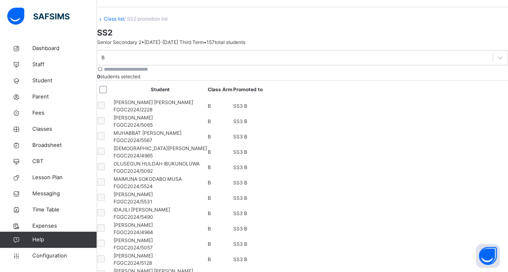
scroll to position [0, 0]
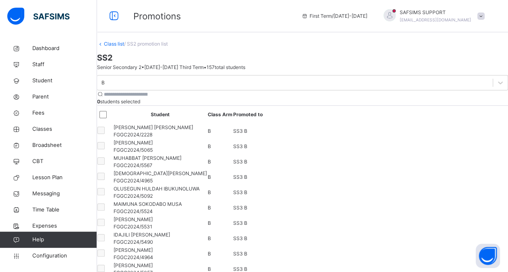
click at [169, 91] on div "B" at bounding box center [302, 82] width 411 height 15
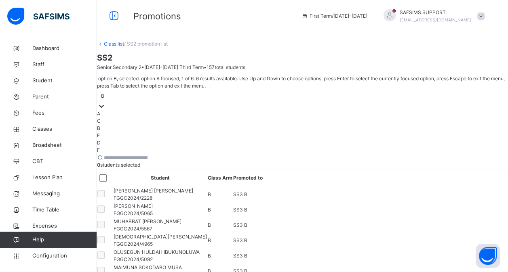
click at [169, 102] on div at bounding box center [302, 106] width 411 height 8
click at [173, 118] on div "C" at bounding box center [302, 121] width 411 height 7
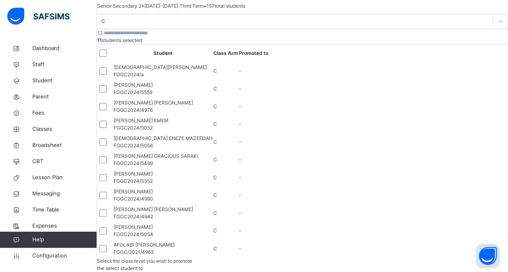
scroll to position [62, 0]
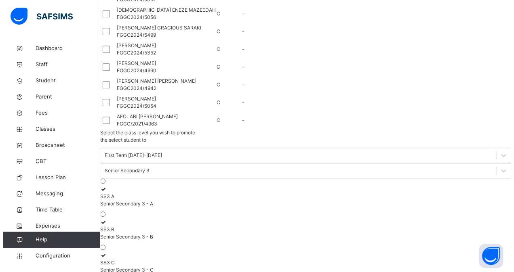
scroll to position [224, 0]
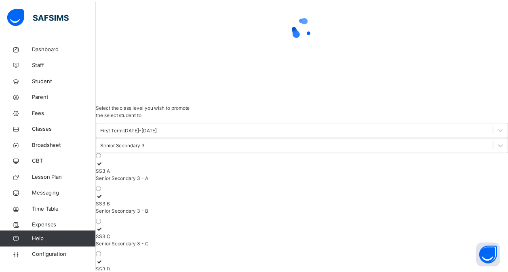
scroll to position [224, 0]
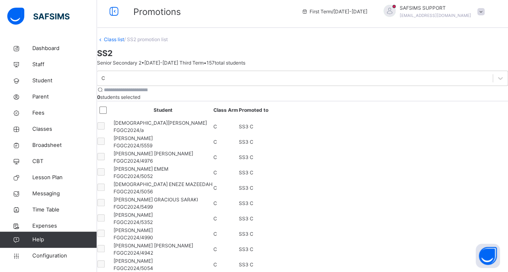
scroll to position [0, 0]
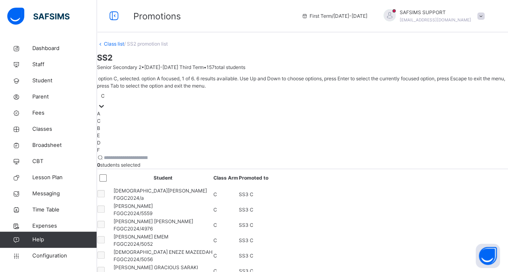
click at [148, 90] on div "C" at bounding box center [302, 96] width 411 height 13
click at [138, 147] on div "D" at bounding box center [302, 142] width 411 height 7
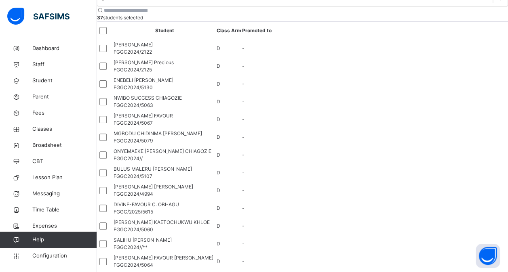
scroll to position [85, 0]
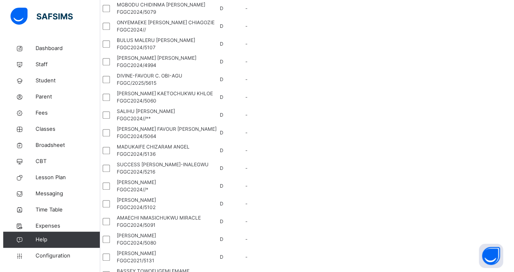
scroll to position [213, 0]
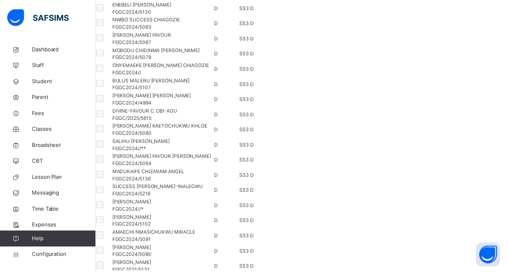
scroll to position [213, 0]
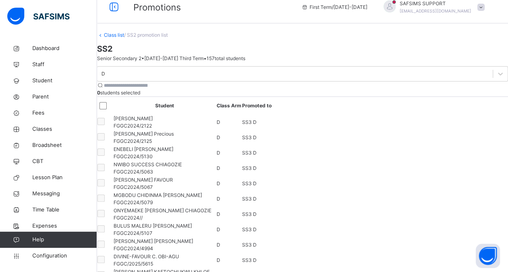
scroll to position [0, 0]
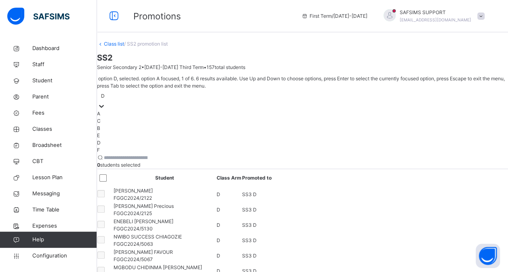
click at [106, 102] on div at bounding box center [101, 106] width 8 height 8
click at [156, 139] on div "E" at bounding box center [302, 135] width 411 height 7
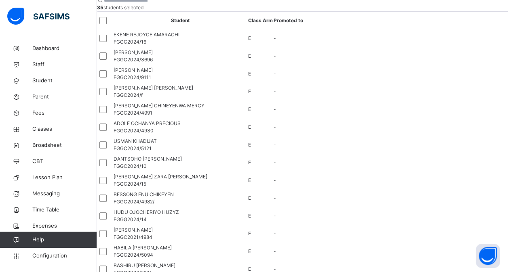
scroll to position [95, 0]
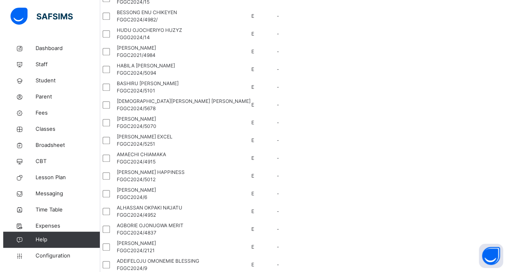
scroll to position [278, 0]
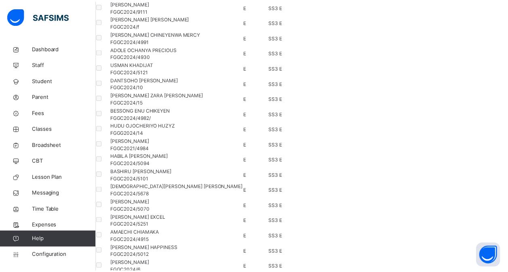
scroll to position [278, 0]
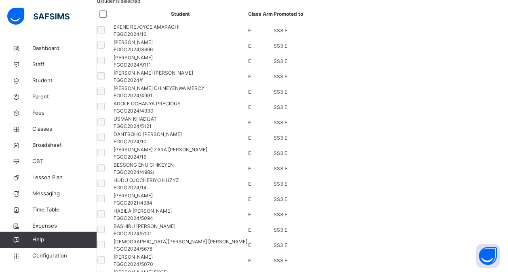
scroll to position [100, 0]
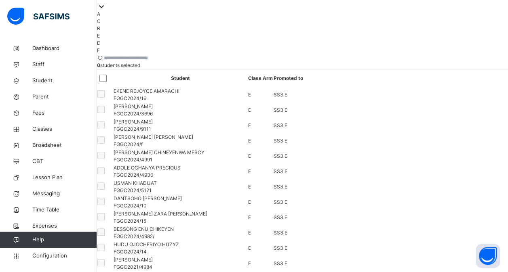
click at [134, 54] on div "F" at bounding box center [302, 50] width 411 height 7
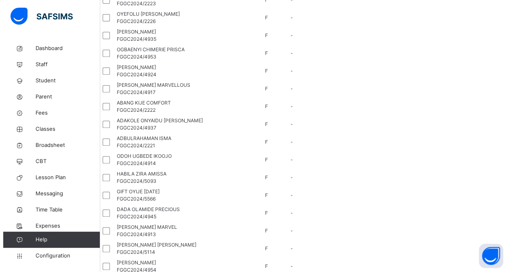
scroll to position [184, 0]
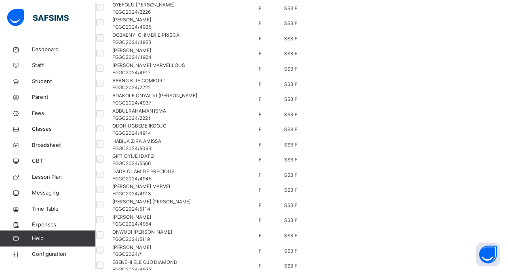
scroll to position [184, 0]
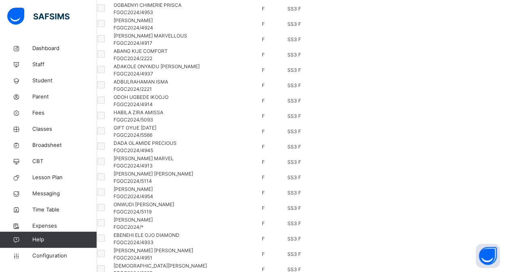
scroll to position [0, 0]
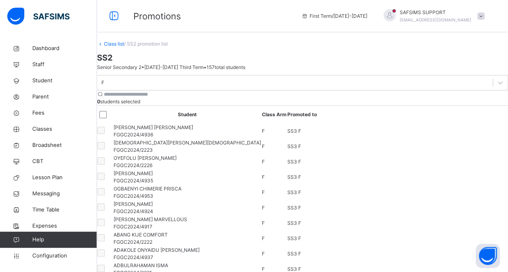
click at [124, 47] on link "Class list" at bounding box center [114, 44] width 20 height 6
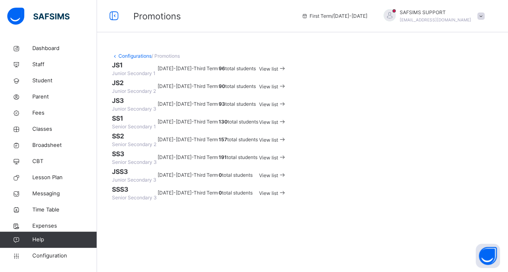
scroll to position [154, 0]
click at [287, 158] on div "View list" at bounding box center [272, 157] width 27 height 9
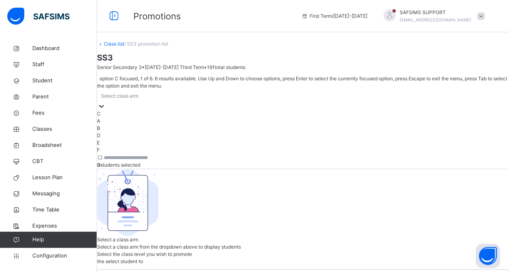
click at [106, 102] on div at bounding box center [101, 106] width 8 height 8
click at [162, 118] on div "A" at bounding box center [302, 121] width 411 height 7
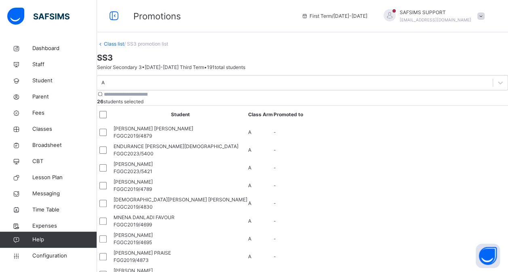
click at [123, 47] on link "Class list" at bounding box center [114, 44] width 20 height 6
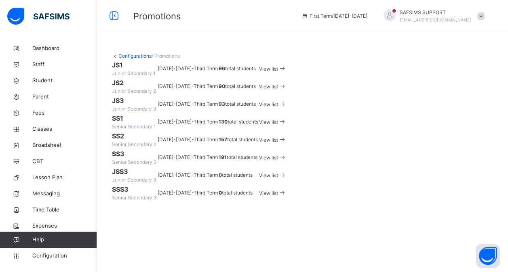
scroll to position [128, 0]
click at [42, 132] on span "Classes" at bounding box center [64, 129] width 65 height 8
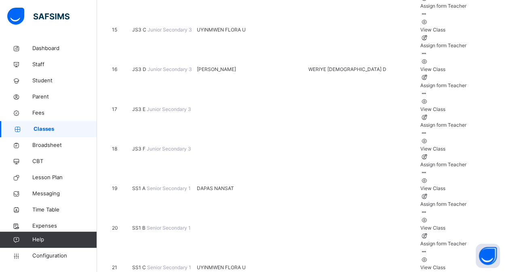
scroll to position [681, 0]
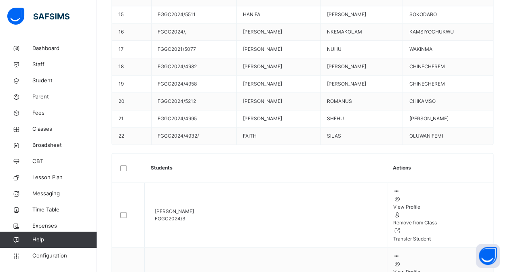
scroll to position [629, 0]
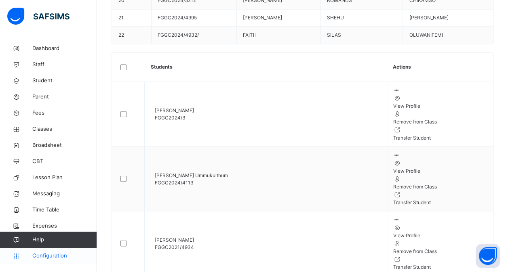
click at [47, 257] on span "Configuration" at bounding box center [64, 256] width 64 height 8
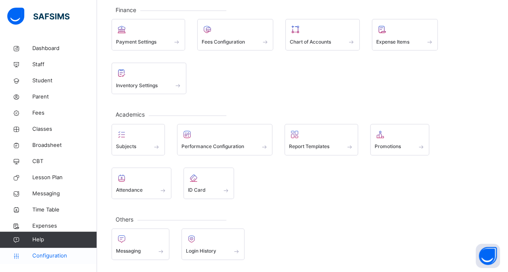
scroll to position [148, 0]
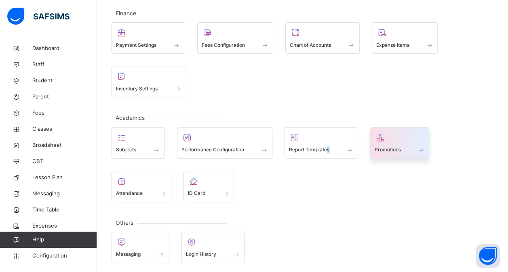
drag, startPoint x: 327, startPoint y: 192, endPoint x: 399, endPoint y: 135, distance: 91.9
click at [399, 135] on div "Subjects Performance Configuration Report Templates Promotions Attendance ID Ca…" at bounding box center [303, 164] width 382 height 75
click at [399, 135] on div at bounding box center [400, 138] width 51 height 12
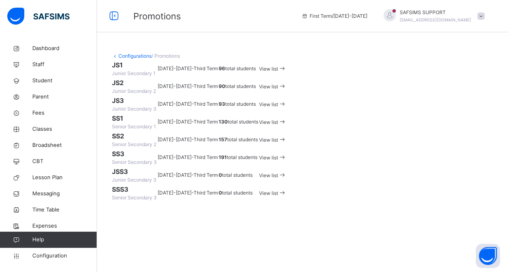
scroll to position [154, 0]
click at [278, 155] on span "View list" at bounding box center [268, 158] width 19 height 6
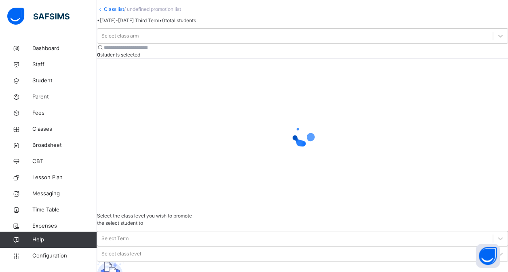
scroll to position [71, 0]
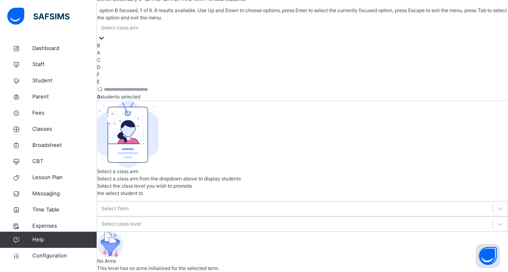
click at [159, 34] on div "Select class arm" at bounding box center [302, 27] width 411 height 13
click at [131, 57] on div "A" at bounding box center [302, 52] width 411 height 7
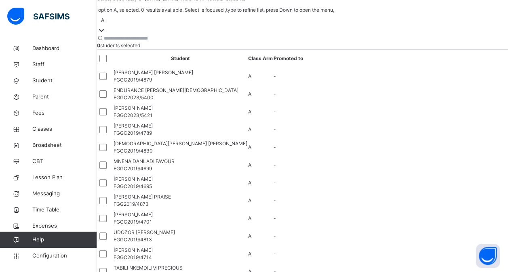
scroll to position [0, 0]
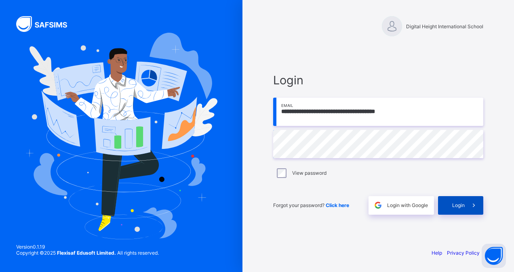
click at [460, 210] on div "Login" at bounding box center [460, 205] width 45 height 19
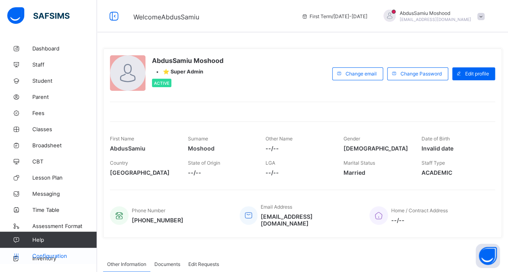
click at [55, 255] on span "Configuration" at bounding box center [64, 256] width 64 height 6
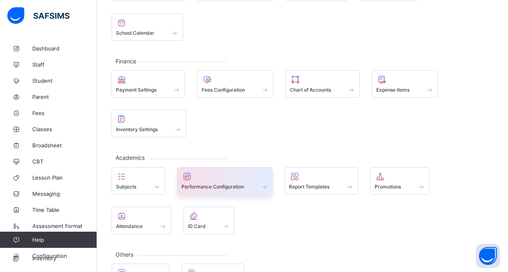
click at [218, 184] on span "Performance Configuration" at bounding box center [212, 187] width 63 height 6
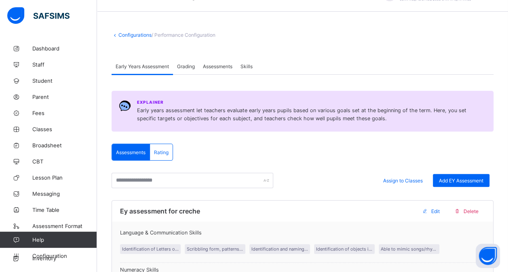
scroll to position [20, 0]
click at [191, 66] on span "Grading" at bounding box center [186, 67] width 18 height 6
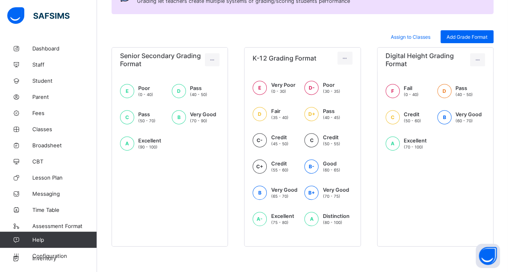
scroll to position [133, 0]
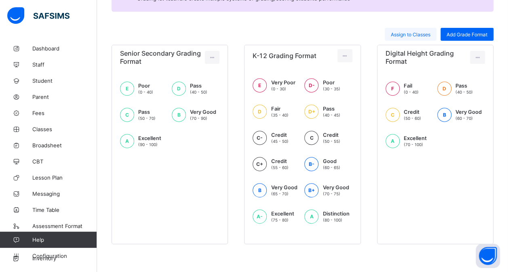
click at [411, 35] on span "Assign to Classes" at bounding box center [411, 35] width 40 height 6
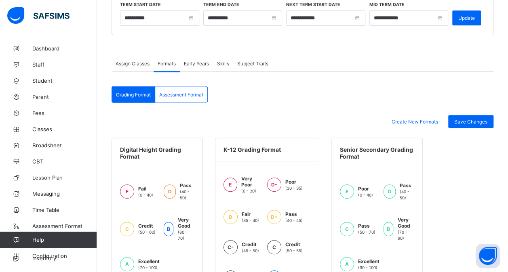
scroll to position [111, 0]
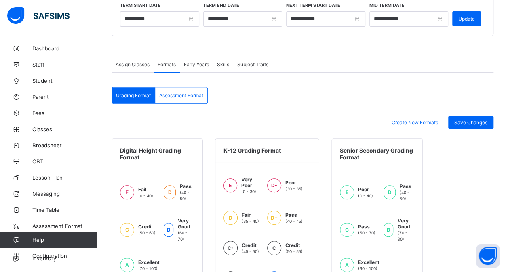
click at [179, 91] on div "Assessment Format" at bounding box center [181, 95] width 52 height 16
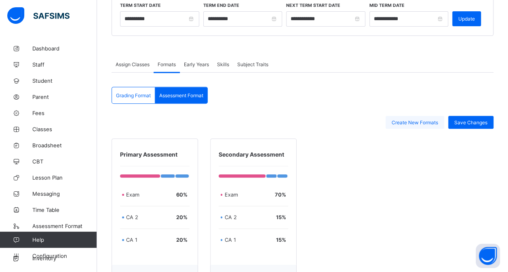
click at [418, 120] on span "Create New Formats" at bounding box center [415, 123] width 46 height 6
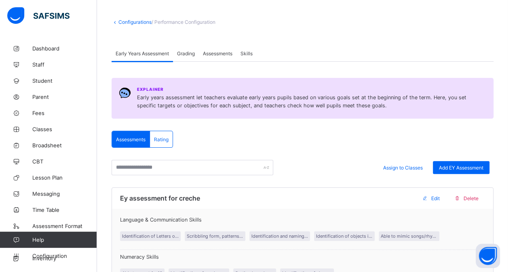
scroll to position [29, 0]
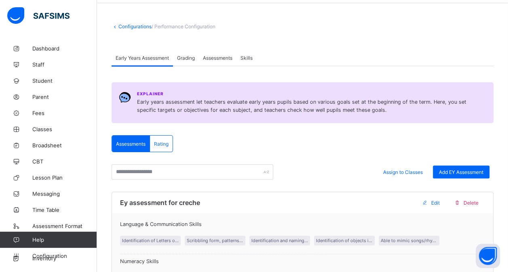
click at [224, 55] on span "Assessments" at bounding box center [218, 58] width 30 height 6
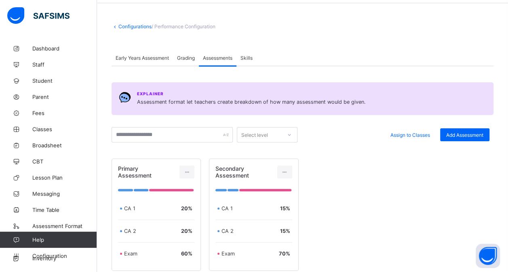
scroll to position [89, 0]
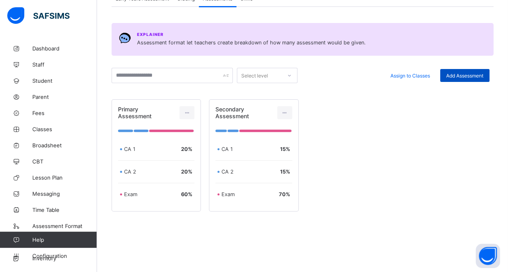
click at [464, 73] on span "Add Assessment" at bounding box center [464, 76] width 37 height 6
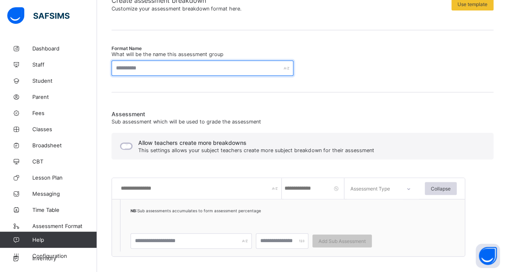
click at [150, 63] on input "text" at bounding box center [203, 68] width 182 height 15
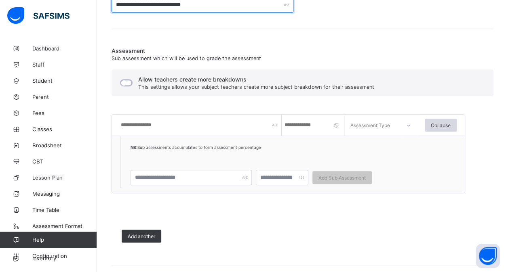
scroll to position [153, 0]
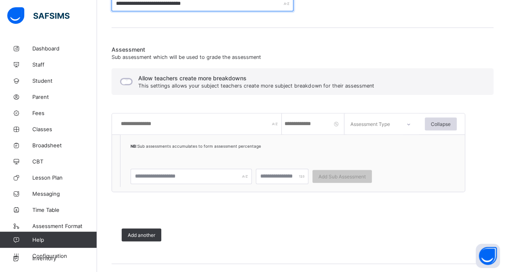
type input "**********"
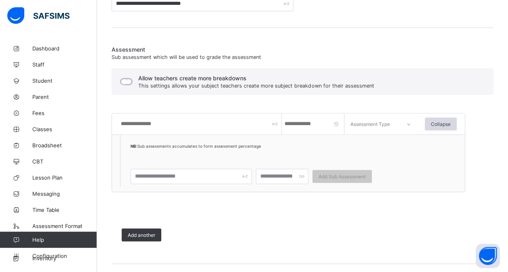
click at [165, 126] on input "text" at bounding box center [201, 124] width 162 height 21
type input "***"
click at [302, 120] on input "number" at bounding box center [314, 124] width 61 height 21
type input "**"
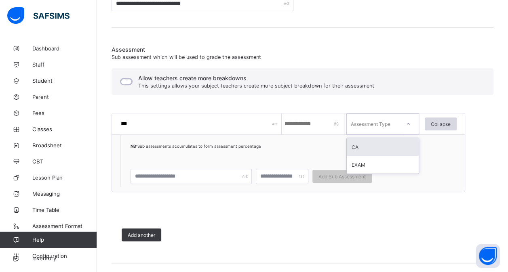
click at [381, 122] on div "Assessment Type" at bounding box center [371, 124] width 40 height 21
click at [364, 152] on div "CA" at bounding box center [383, 147] width 72 height 18
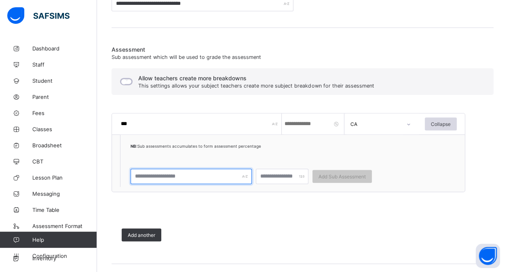
click at [208, 177] on input "text" at bounding box center [191, 176] width 121 height 15
type input "*"
click at [144, 238] on div "Add another" at bounding box center [142, 235] width 40 height 13
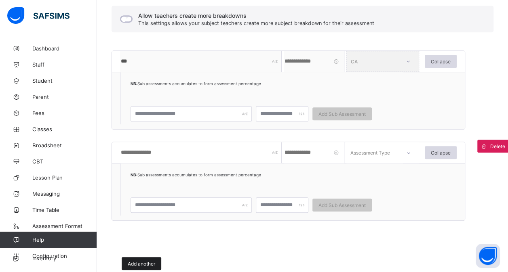
scroll to position [216, 0]
click at [157, 146] on input "text" at bounding box center [201, 152] width 162 height 21
type input "****"
click at [309, 155] on input "number" at bounding box center [314, 152] width 61 height 21
type input "**"
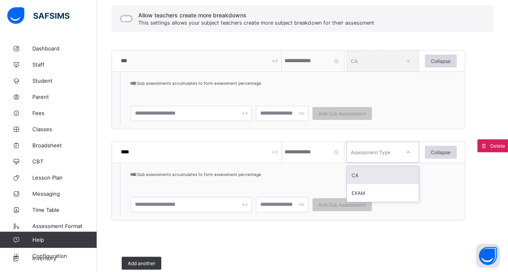
click at [373, 150] on div "Assessment Type" at bounding box center [371, 152] width 40 height 21
click at [359, 175] on div "CA" at bounding box center [383, 176] width 72 height 18
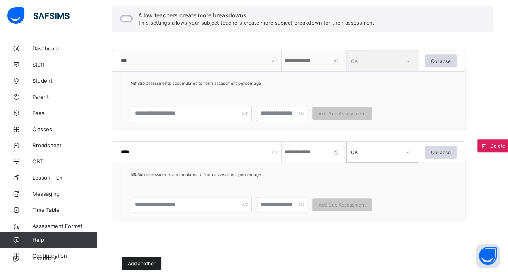
click at [142, 262] on span "Add another" at bounding box center [141, 264] width 27 height 6
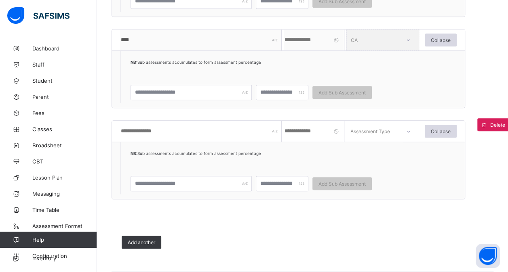
scroll to position [329, 0]
click at [162, 131] on input "text" at bounding box center [201, 130] width 162 height 21
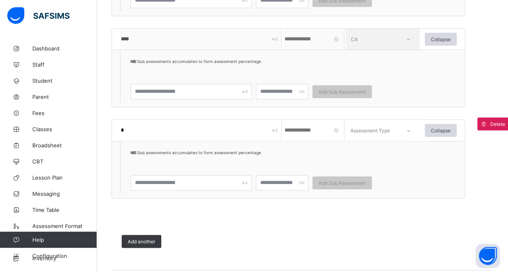
type input "****"
click at [313, 135] on input "number" at bounding box center [314, 130] width 61 height 21
type input "**"
click at [385, 128] on div "Assessment Type" at bounding box center [371, 130] width 40 height 21
click at [365, 153] on div "CA" at bounding box center [383, 154] width 72 height 18
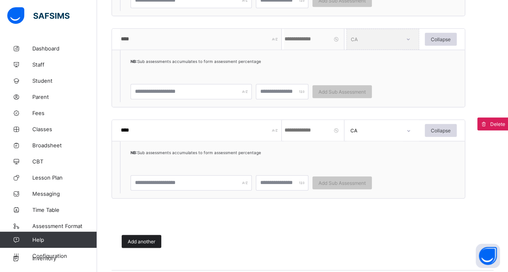
click at [150, 242] on span "Add another" at bounding box center [141, 242] width 27 height 6
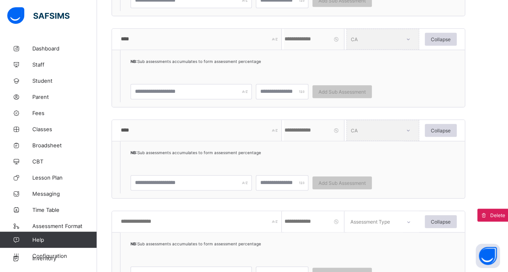
click at [154, 226] on input "text" at bounding box center [201, 221] width 162 height 21
type input "****"
click at [303, 220] on input "number" at bounding box center [314, 221] width 61 height 21
type input "**"
click at [373, 221] on div "Assessment Type" at bounding box center [371, 221] width 40 height 21
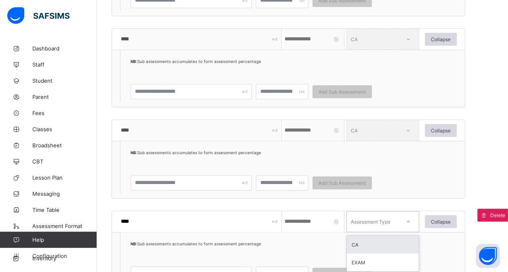
click at [383, 240] on div "CA" at bounding box center [383, 245] width 72 height 18
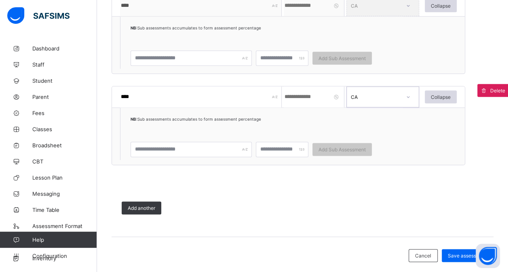
scroll to position [467, 0]
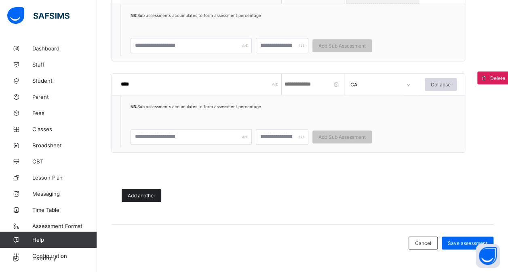
click at [151, 194] on span "Add another" at bounding box center [141, 196] width 27 height 6
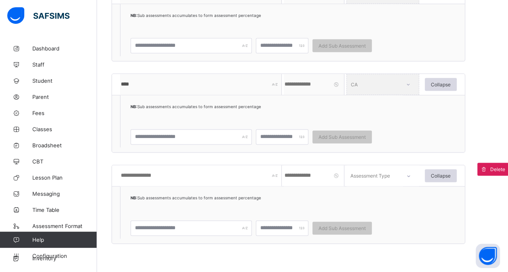
click at [161, 174] on input "text" at bounding box center [201, 175] width 162 height 21
type input "****"
click at [332, 177] on input "number" at bounding box center [314, 175] width 61 height 21
type input "**"
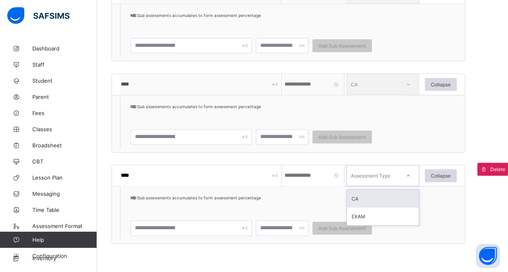
click at [386, 175] on div "Assessment Type" at bounding box center [371, 175] width 40 height 21
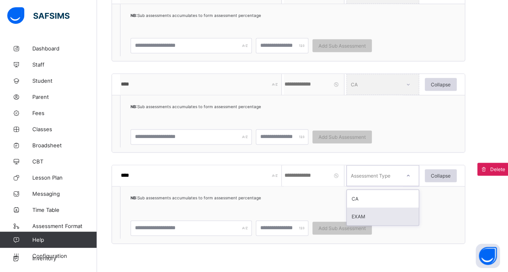
click at [363, 218] on div "EXAM" at bounding box center [383, 217] width 72 height 18
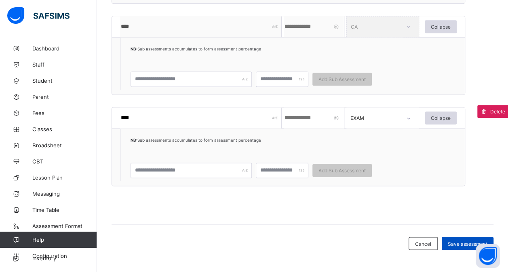
click at [468, 248] on div "Save assessment" at bounding box center [468, 243] width 52 height 13
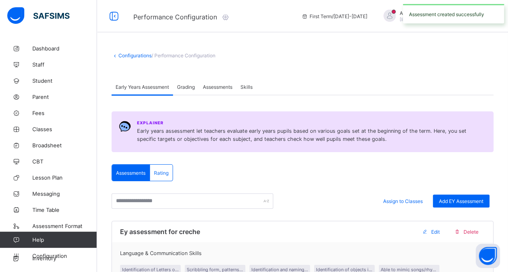
click at [222, 84] on span "Assessments" at bounding box center [218, 87] width 30 height 6
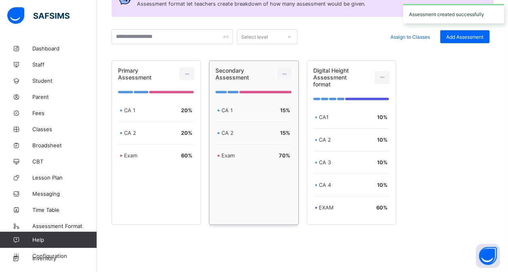
scroll to position [128, 0]
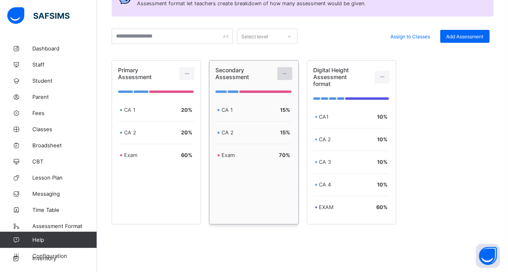
click at [285, 72] on icon at bounding box center [284, 74] width 7 height 6
click at [192, 76] on div at bounding box center [186, 73] width 15 height 13
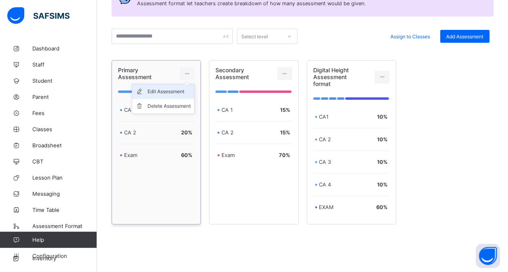
click at [176, 92] on div "Edit Assessment" at bounding box center [169, 92] width 43 height 8
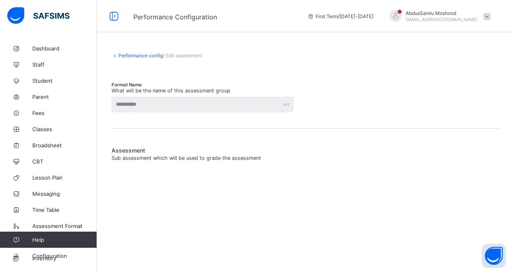
type input "**********"
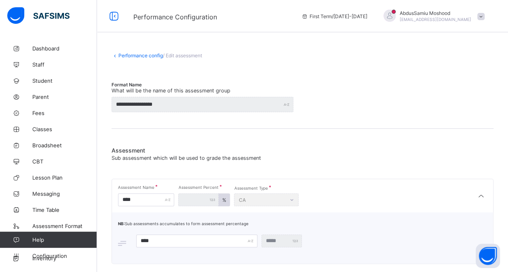
click at [135, 55] on link "Performance config" at bounding box center [140, 56] width 44 height 6
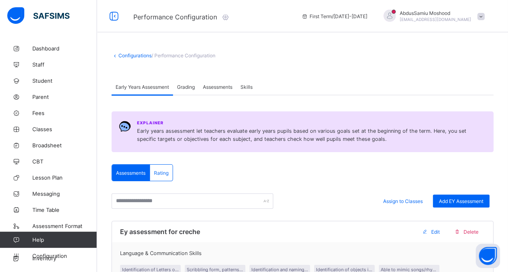
click at [218, 87] on span "Assessments" at bounding box center [218, 87] width 30 height 6
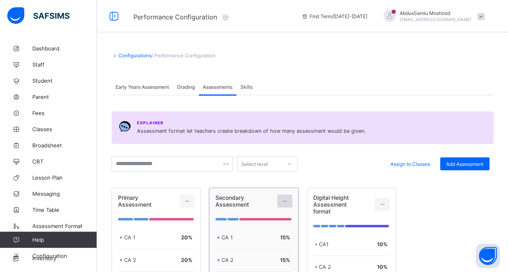
click at [287, 200] on icon at bounding box center [284, 201] width 7 height 6
click at [267, 219] on div "Edit Assessment" at bounding box center [266, 219] width 43 height 8
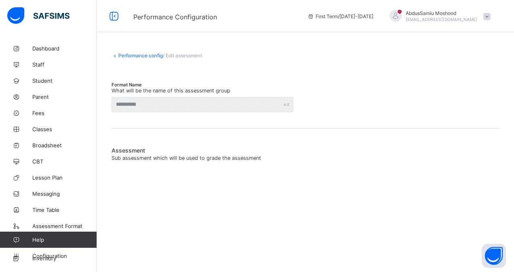
type input "**********"
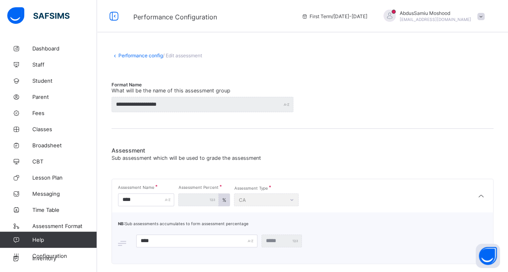
click at [146, 54] on link "Performance config" at bounding box center [140, 56] width 44 height 6
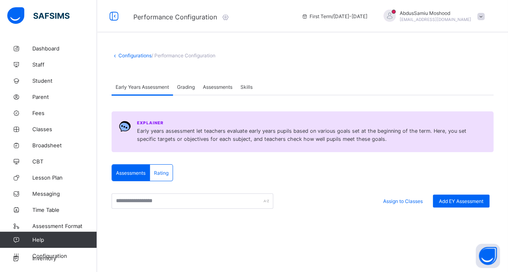
click at [214, 87] on span "Assessments" at bounding box center [218, 87] width 30 height 6
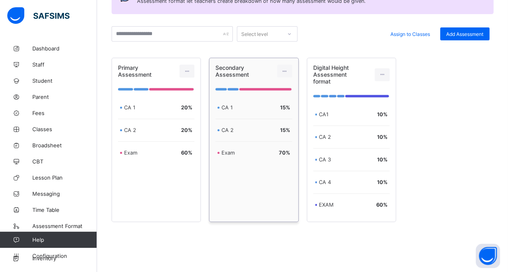
scroll to position [131, 0]
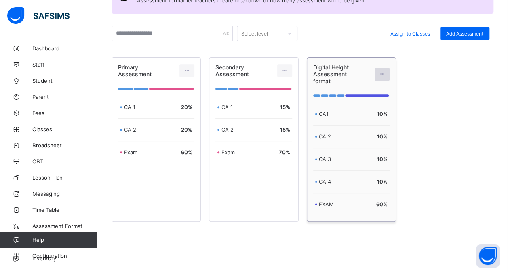
click at [386, 72] on icon at bounding box center [382, 74] width 7 height 6
click at [363, 89] on div "Edit Assessment" at bounding box center [364, 93] width 43 height 8
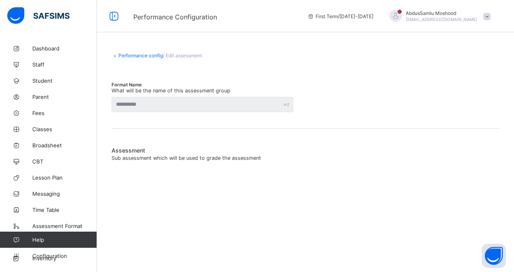
type input "**********"
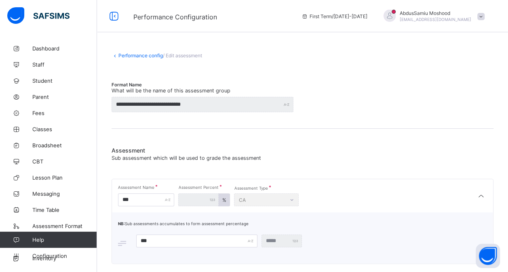
click at [140, 57] on link "Performance config" at bounding box center [140, 56] width 44 height 6
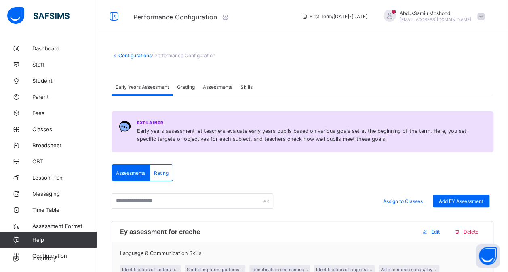
click at [219, 81] on div "Assessments" at bounding box center [218, 87] width 38 height 16
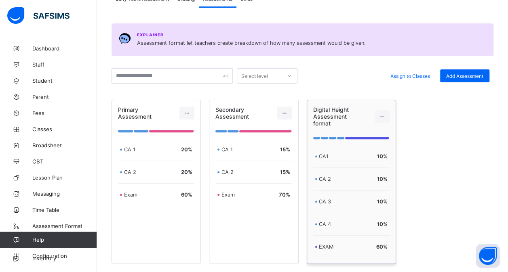
scroll to position [134, 0]
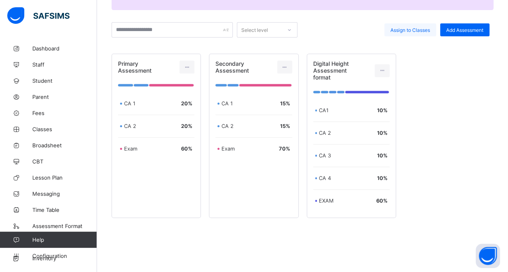
click at [414, 34] on div "Assign to Classes" at bounding box center [410, 29] width 52 height 13
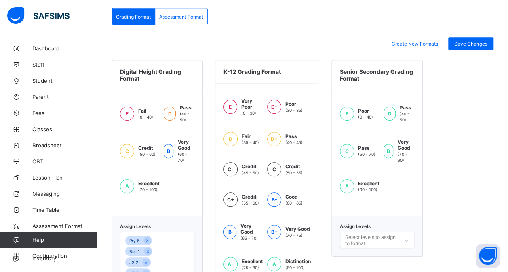
scroll to position [187, 0]
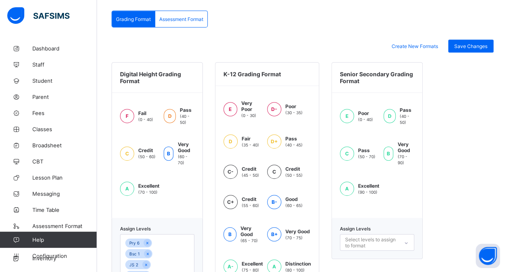
click at [183, 17] on span "Assessment Format" at bounding box center [181, 19] width 44 height 6
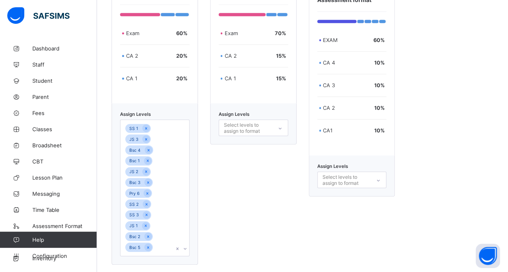
scroll to position [280, 0]
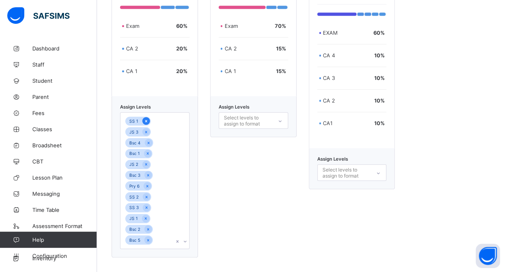
click at [144, 119] on icon at bounding box center [146, 121] width 4 height 6
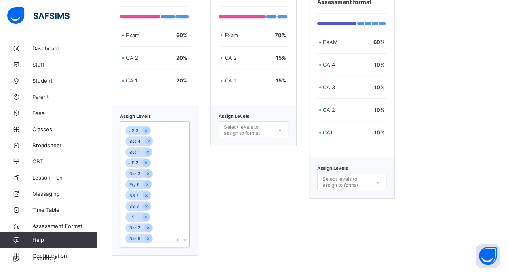
scroll to position [269, 0]
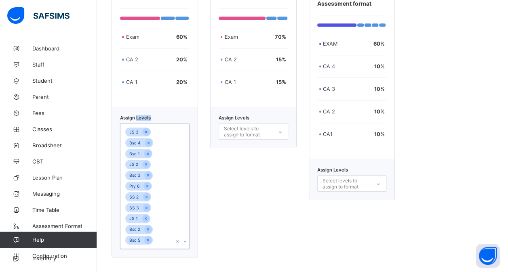
click at [144, 119] on span "Assign Levels" at bounding box center [135, 118] width 31 height 6
drag, startPoint x: 144, startPoint y: 119, endPoint x: 147, endPoint y: 180, distance: 61.5
click at [147, 180] on div "Assign Levels JS 3 Bsc 4 Bsc 1 JS 2 Bsc 3 Pry 6 SS 2 SS 3 JS 1 Bsc 2 Bsc 5" at bounding box center [155, 186] width 70 height 126
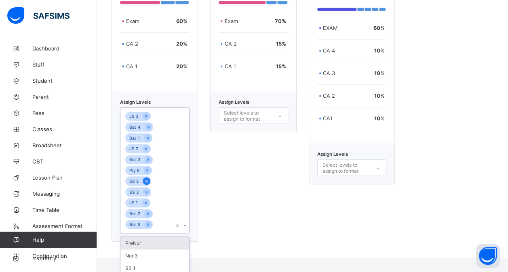
click at [147, 180] on div "JS 3 Bsc 4 Bsc 1 JS 2 Bsc 3 Pry 6 SS 2 SS 3 JS 1 Bsc 2 Bsc 5" at bounding box center [146, 170] width 53 height 125
click at [147, 180] on icon at bounding box center [146, 182] width 4 height 6
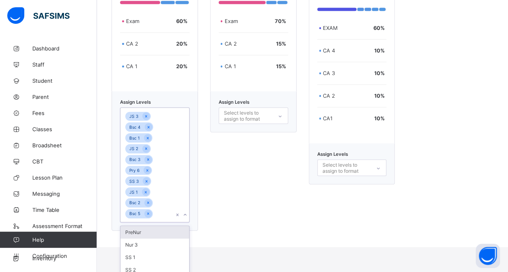
click at [147, 180] on icon at bounding box center [146, 182] width 4 height 6
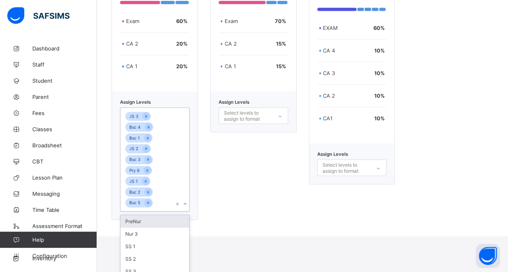
click at [147, 180] on icon at bounding box center [145, 182] width 4 height 6
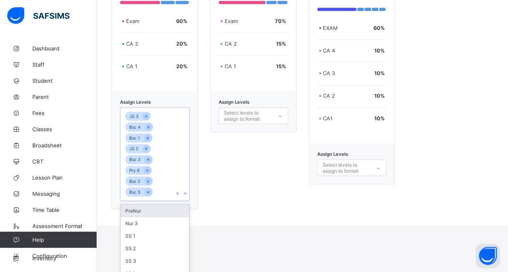
click at [147, 180] on icon at bounding box center [148, 182] width 4 height 6
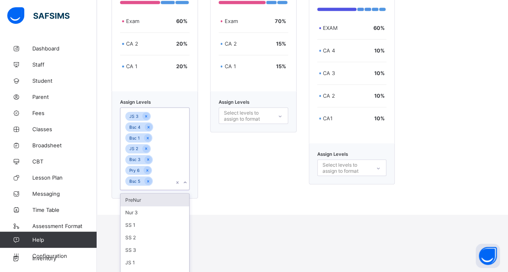
click at [147, 180] on icon at bounding box center [148, 182] width 4 height 6
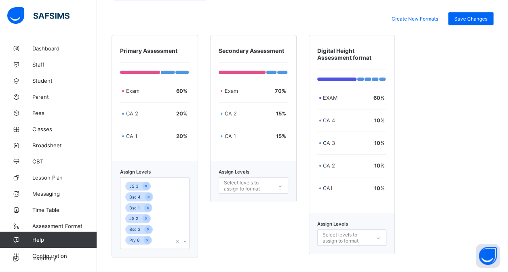
click at [147, 180] on div "Assign Levels JS 3 Bsc 4 Bsc 1 JS 2 Bsc 3 Pry 6" at bounding box center [155, 209] width 87 height 97
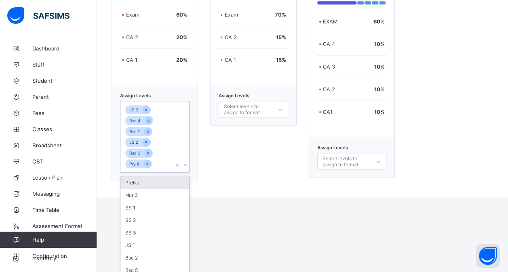
click at [147, 173] on div "option Bsc 5, deselected. option PreNur focused, 1 of 8. 8 results available. U…" at bounding box center [155, 137] width 70 height 72
click at [144, 141] on icon at bounding box center [146, 142] width 4 height 6
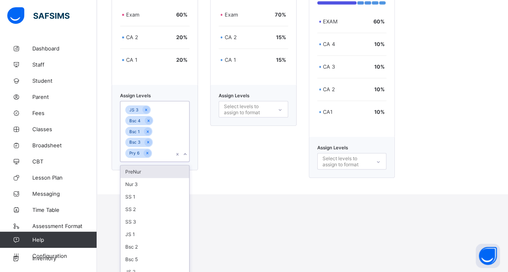
click at [144, 141] on div at bounding box center [148, 143] width 8 height 8
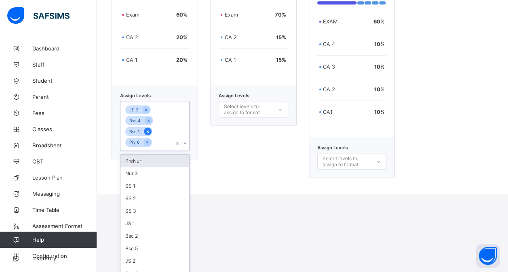
click at [147, 131] on icon at bounding box center [148, 132] width 2 height 2
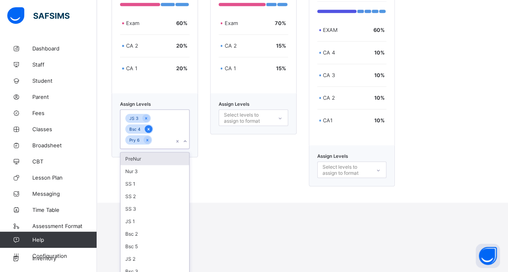
click at [146, 128] on icon at bounding box center [148, 130] width 4 height 6
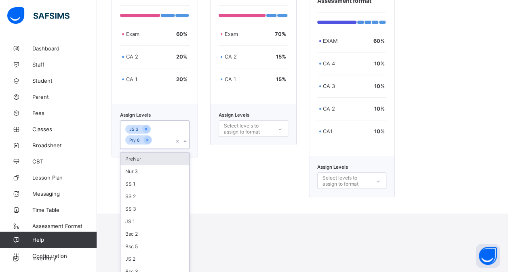
click at [146, 128] on icon at bounding box center [146, 130] width 4 height 6
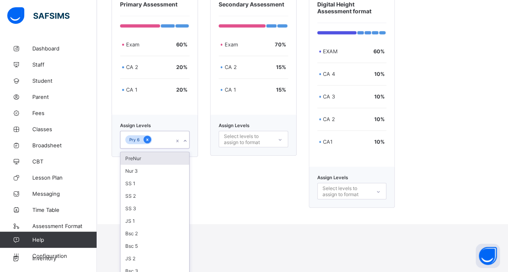
click at [146, 141] on icon at bounding box center [147, 140] width 4 height 6
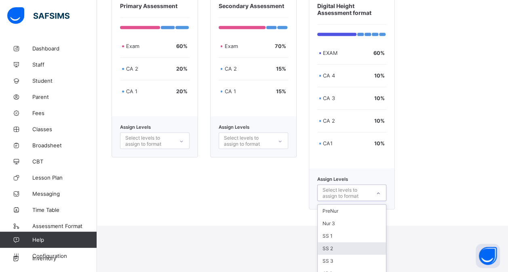
scroll to position [312, 0]
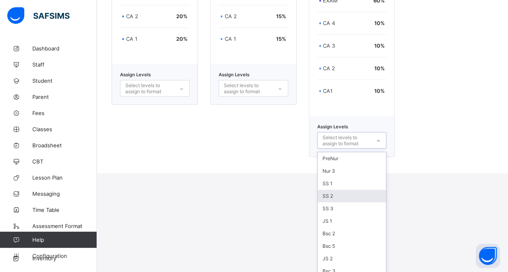
click at [356, 149] on div "option SS 2 focused, 4 of 14. 14 results available. Use Up and Down to choose o…" at bounding box center [352, 140] width 70 height 17
click at [352, 242] on div "Bsc 5" at bounding box center [352, 246] width 69 height 13
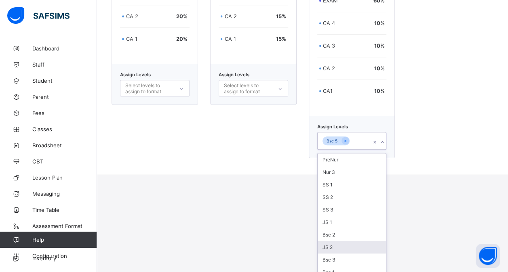
click at [352, 242] on div "JS 2" at bounding box center [352, 247] width 69 height 13
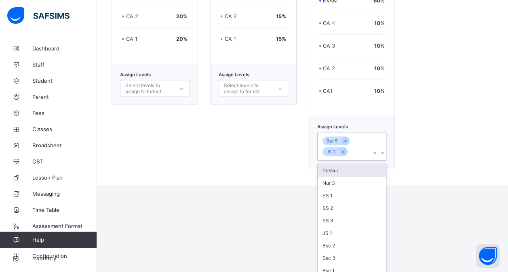
click at [352, 242] on div "Bsc 2" at bounding box center [352, 246] width 69 height 13
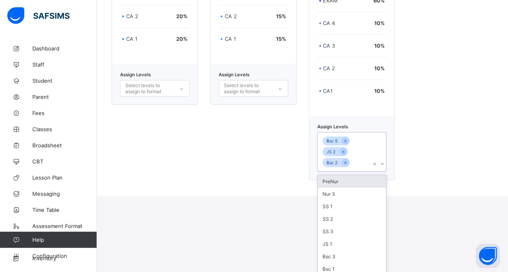
click at [352, 242] on div "JS 1" at bounding box center [352, 244] width 69 height 13
click at [352, 238] on div "SS 3" at bounding box center [352, 232] width 69 height 13
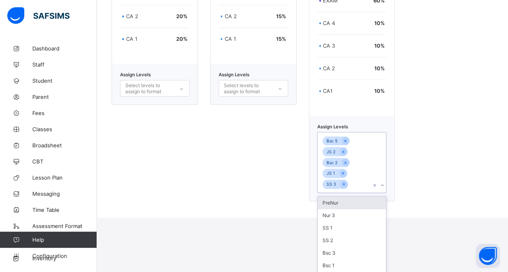
click at [352, 242] on div "SS 2" at bounding box center [352, 240] width 69 height 13
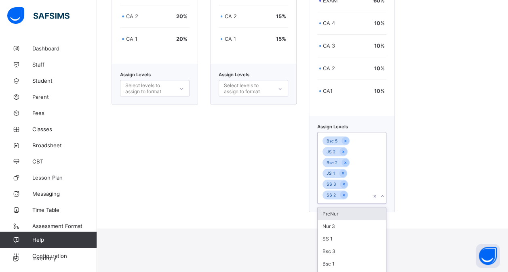
click at [352, 242] on div "SS 1" at bounding box center [352, 239] width 69 height 13
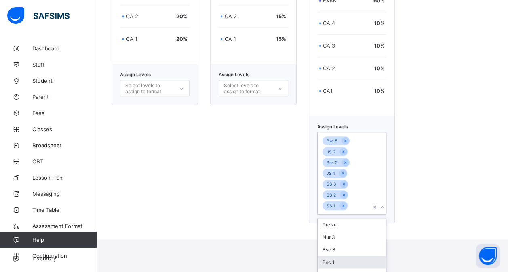
click at [341, 264] on div "Bsc 1" at bounding box center [352, 262] width 69 height 13
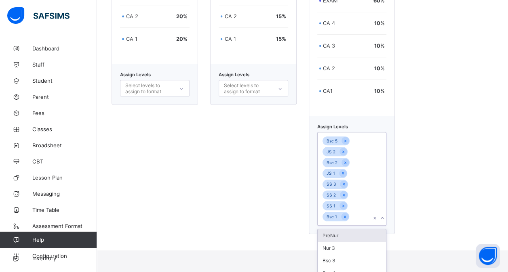
click at [341, 264] on div "Bsc 3" at bounding box center [352, 261] width 69 height 13
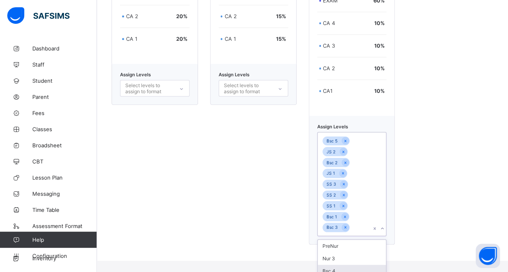
click at [341, 265] on div "Bsc 4" at bounding box center [352, 271] width 69 height 13
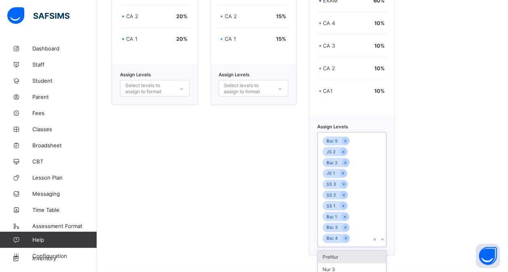
click at [341, 264] on div "Nur 3" at bounding box center [352, 270] width 69 height 13
click at [341, 264] on div "PreNur" at bounding box center [352, 257] width 69 height 13
click at [341, 264] on div "Bsc 5 JS 2 Bsc 2 JS 1 SS 3 SS 2 SS 1 Bsc 1 Bsc 3 Bsc 4 Nur 3 PreNur" at bounding box center [344, 201] width 53 height 136
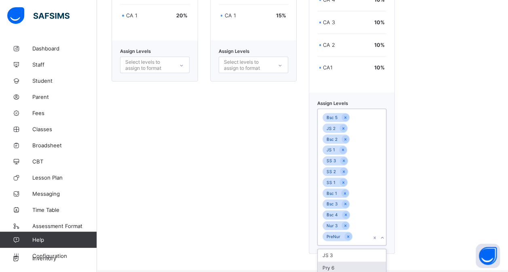
click at [341, 246] on div "option PreNur, selected. option Pry 6 focused, 2 of 2. 2 results available. Use…" at bounding box center [352, 177] width 70 height 137
click at [341, 264] on div "Pry 6" at bounding box center [352, 268] width 69 height 13
click at [341, 262] on div "JS 3" at bounding box center [352, 255] width 69 height 13
click at [341, 264] on div "Bsc 5 JS 2 Bsc 2 JS 1 SS 3 SS 2 SS 1 Bsc 1 Bsc 3 Bsc 4 Nur 3 PreNur Pry 6 JS 3" at bounding box center [344, 188] width 53 height 158
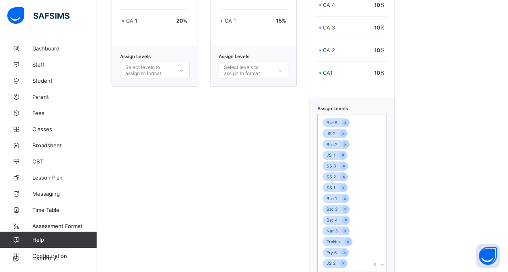
scroll to position [354, 0]
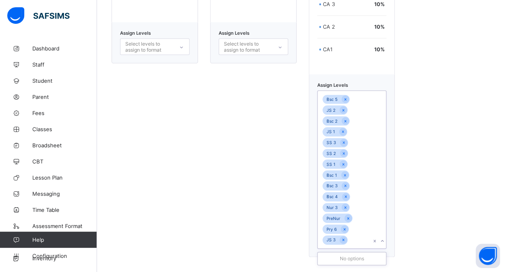
click at [364, 241] on div "Bsc 5 JS 2 Bsc 2 JS 1 SS 3 SS 2 SS 1 Bsc 1 Bsc 3 Bsc 4 Nur 3 PreNur Pry 6 JS 3" at bounding box center [344, 170] width 53 height 158
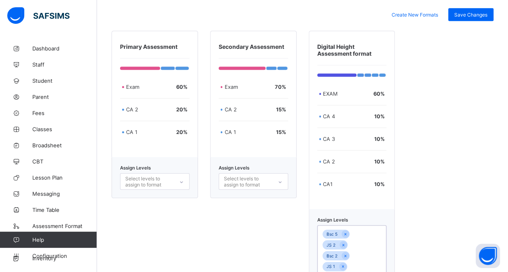
scroll to position [200, 0]
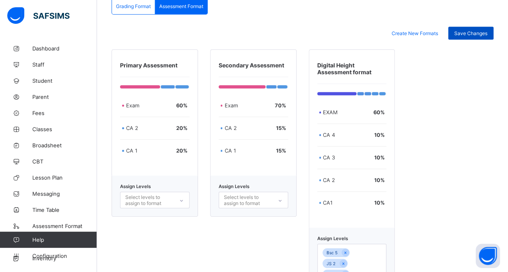
click at [471, 31] on span "Save Changes" at bounding box center [470, 33] width 33 height 6
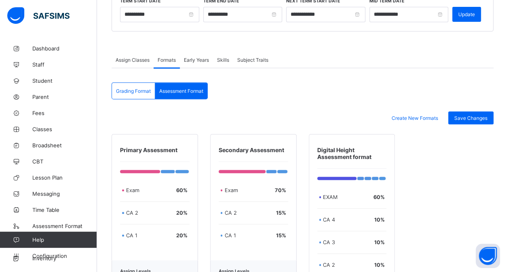
scroll to position [111, 0]
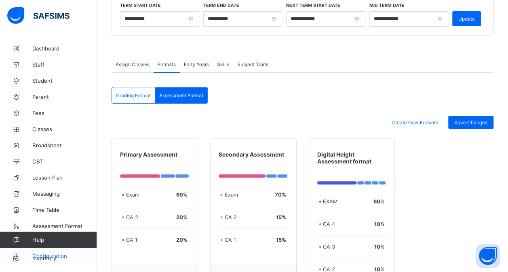
click at [57, 257] on span "Configuration" at bounding box center [64, 256] width 64 height 6
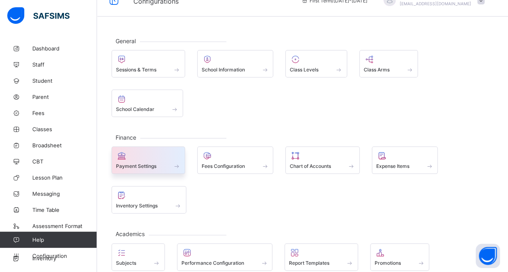
scroll to position [13, 0]
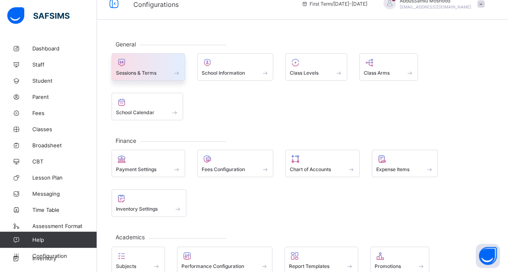
click at [159, 71] on div "Sessions & Terms" at bounding box center [148, 73] width 65 height 7
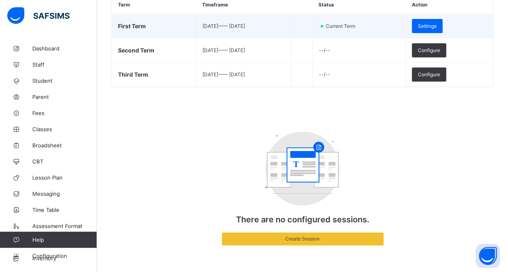
scroll to position [6, 0]
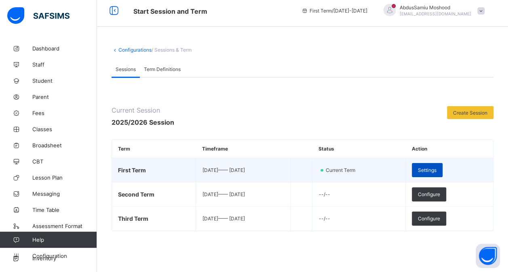
click at [437, 168] on span "Settings" at bounding box center [427, 170] width 19 height 6
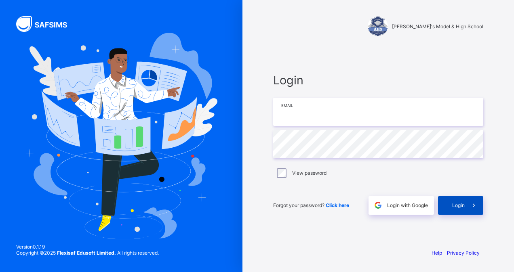
type input "**********"
click at [456, 201] on div "Login" at bounding box center [460, 205] width 45 height 19
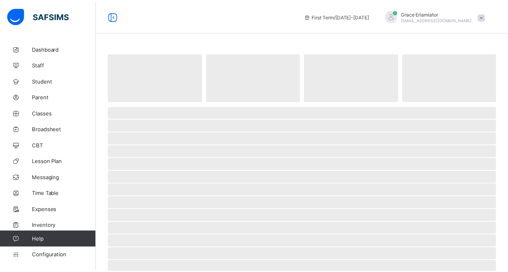
scroll to position [17, 0]
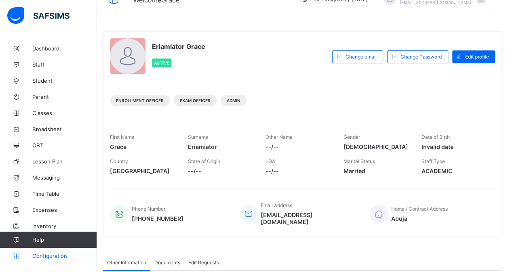
click at [44, 254] on span "Configuration" at bounding box center [64, 256] width 64 height 6
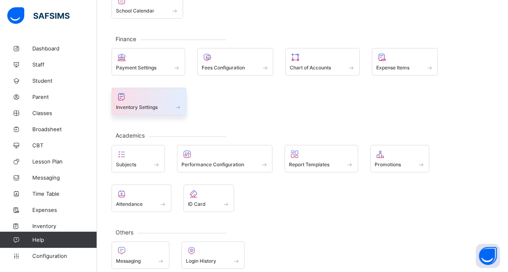
scroll to position [115, 0]
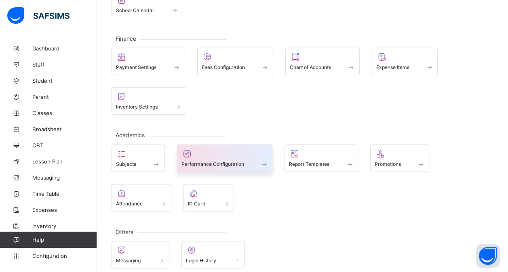
click at [234, 154] on div at bounding box center [224, 154] width 87 height 10
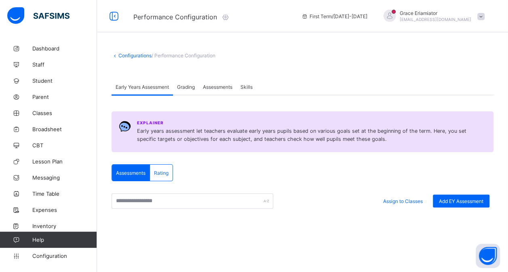
click at [217, 90] on div "Assessments" at bounding box center [218, 87] width 38 height 16
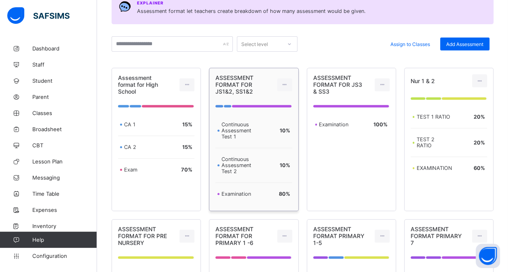
scroll to position [120, 0]
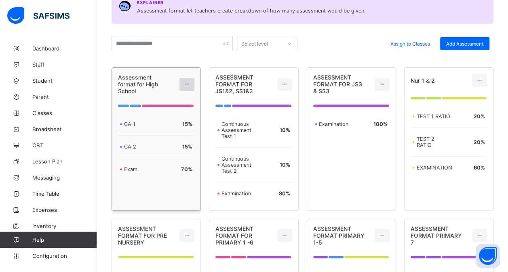
click at [193, 81] on div at bounding box center [186, 84] width 15 height 13
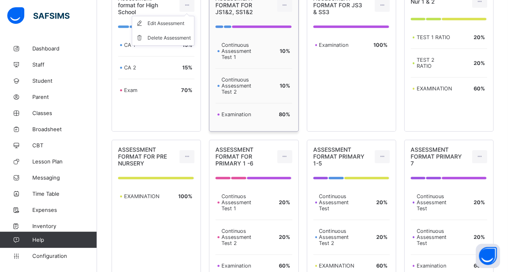
scroll to position [200, 0]
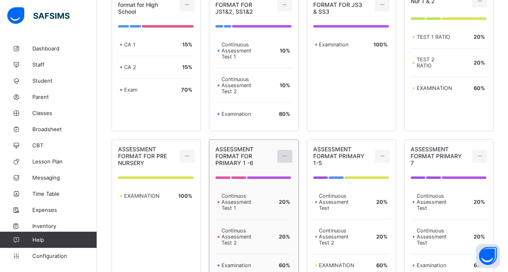
click at [288, 157] on icon at bounding box center [284, 156] width 7 height 6
click at [258, 178] on div "Edit Assessment" at bounding box center [266, 175] width 43 height 8
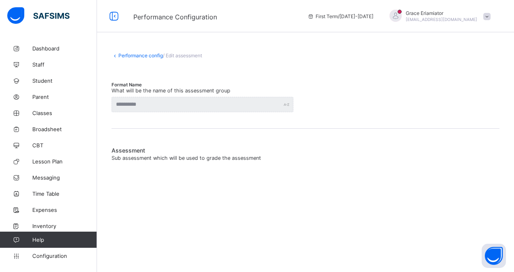
type input "**********"
